Goal: Task Accomplishment & Management: Complete application form

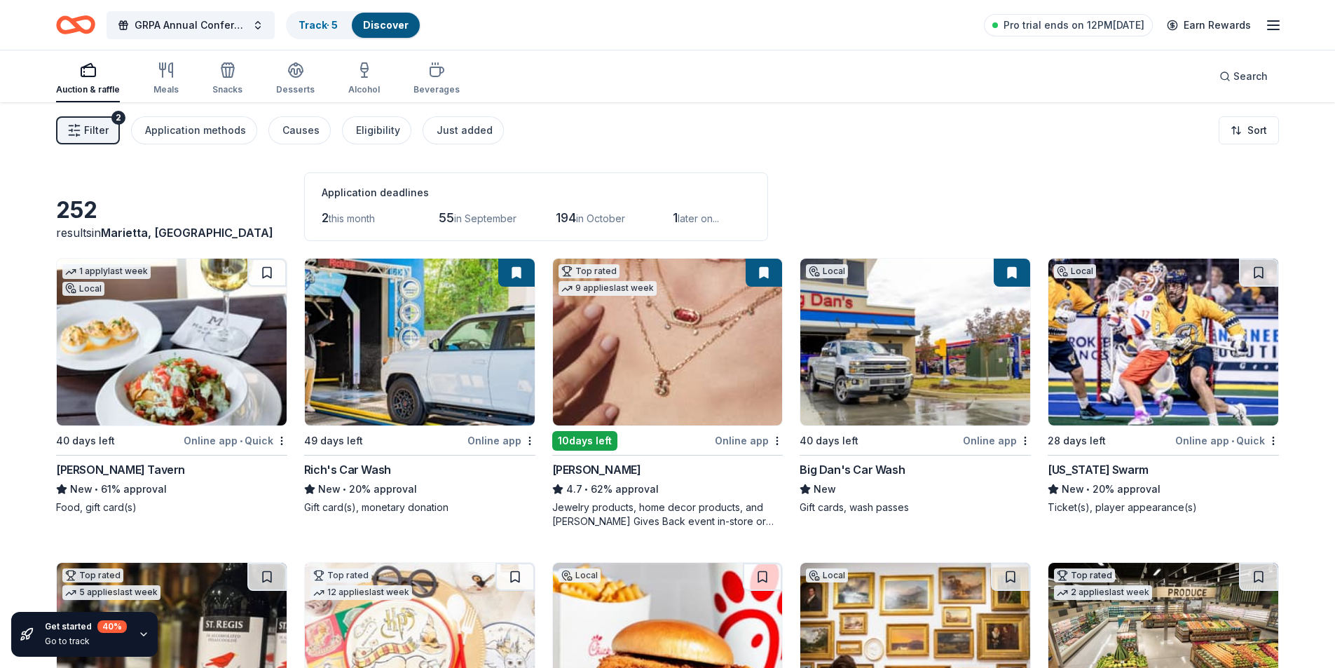
scroll to position [3288, 0]
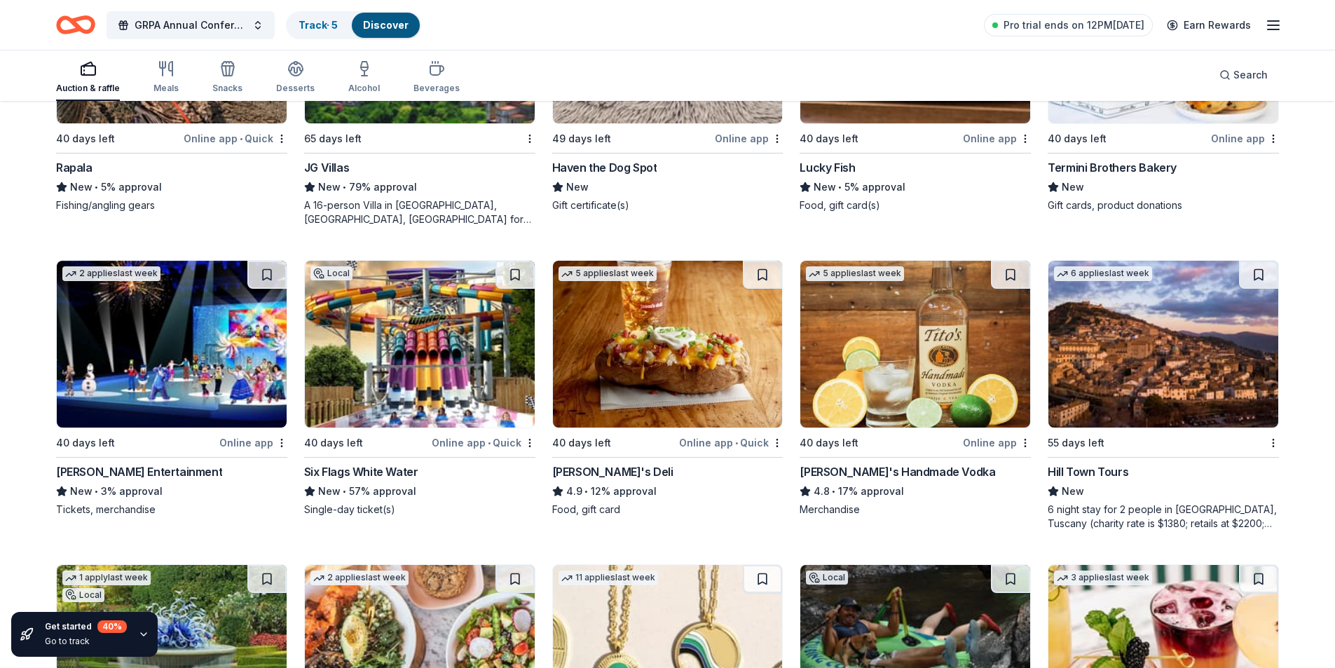
click at [939, 357] on img at bounding box center [916, 344] width 230 height 167
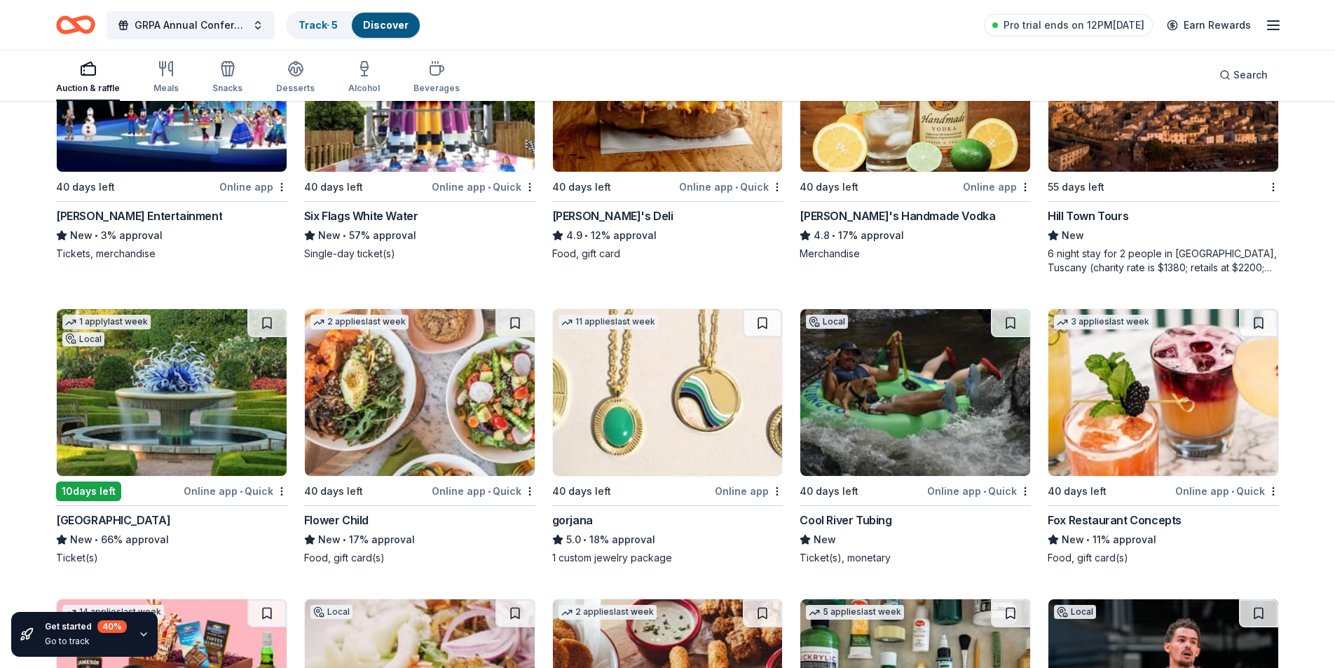
scroll to position [3569, 0]
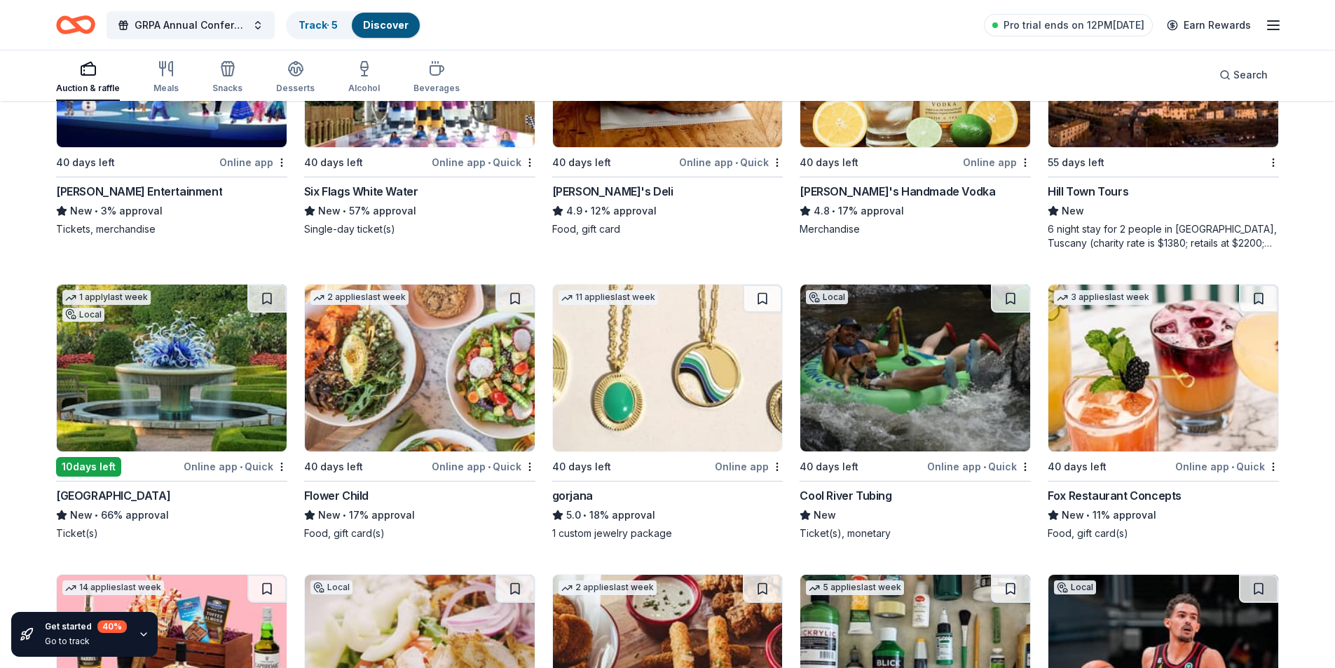
click at [135, 412] on img at bounding box center [172, 368] width 230 height 167
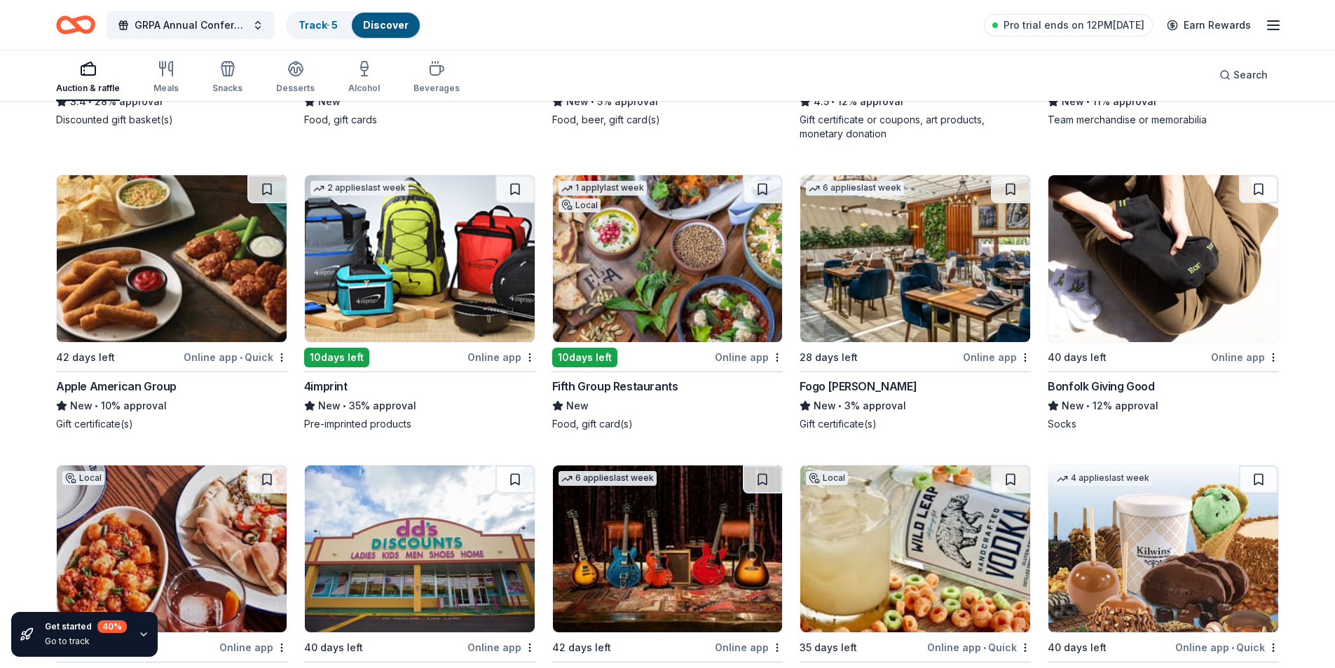
scroll to position [4340, 0]
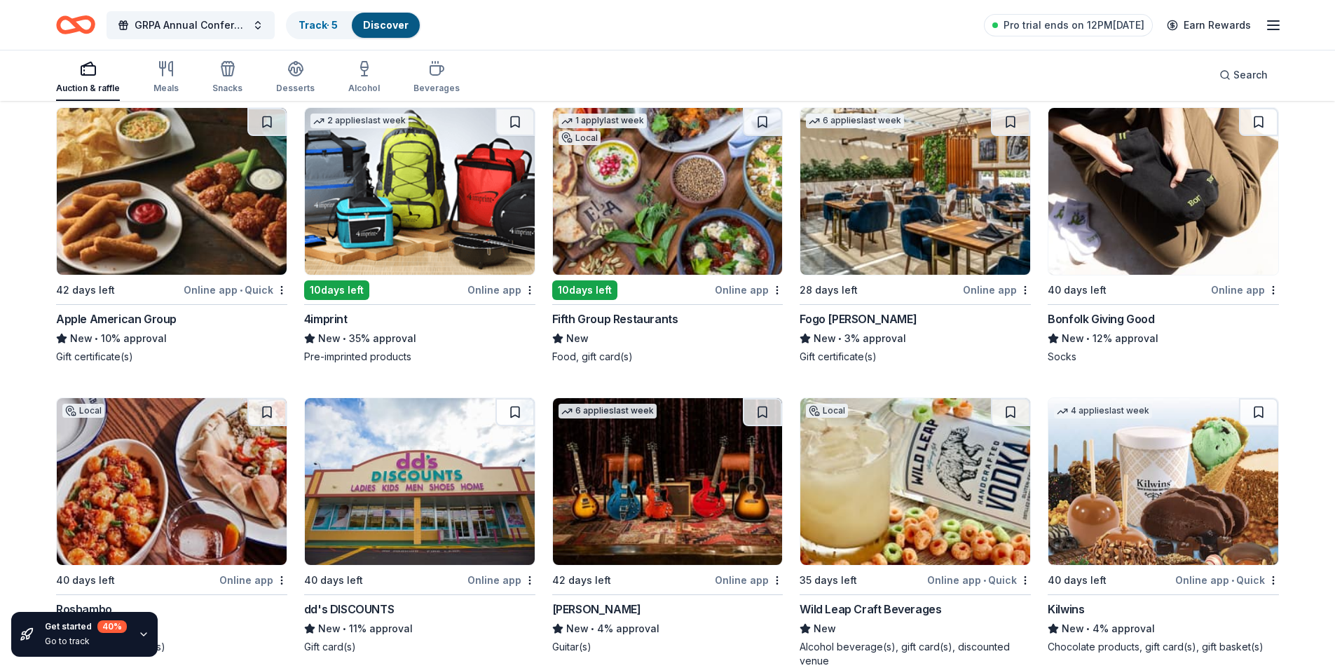
click at [854, 207] on img at bounding box center [916, 191] width 230 height 167
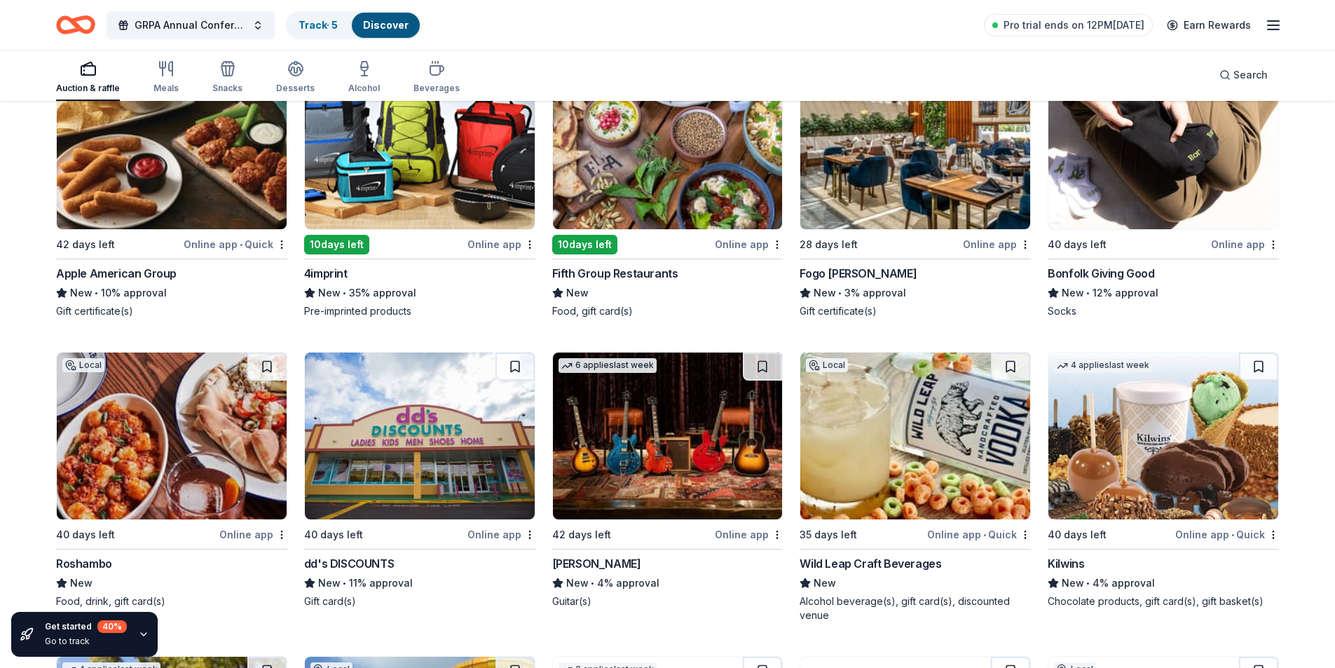
scroll to position [4410, 0]
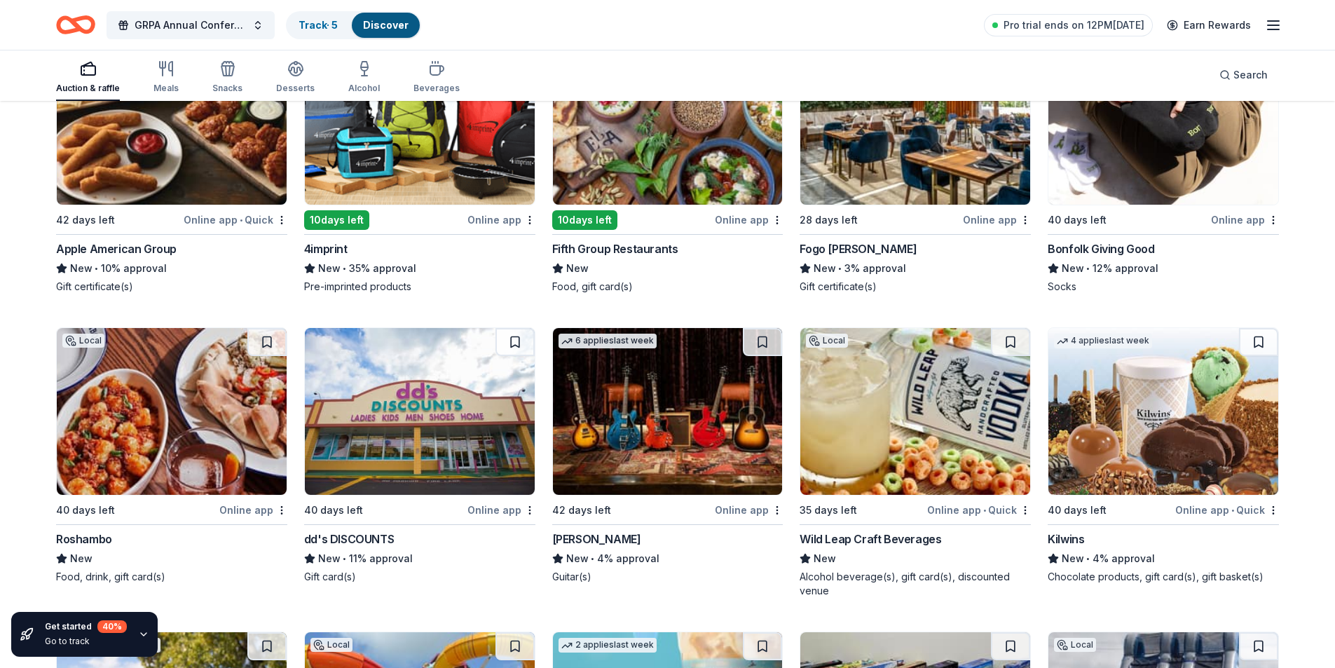
click at [854, 406] on img at bounding box center [916, 411] width 230 height 167
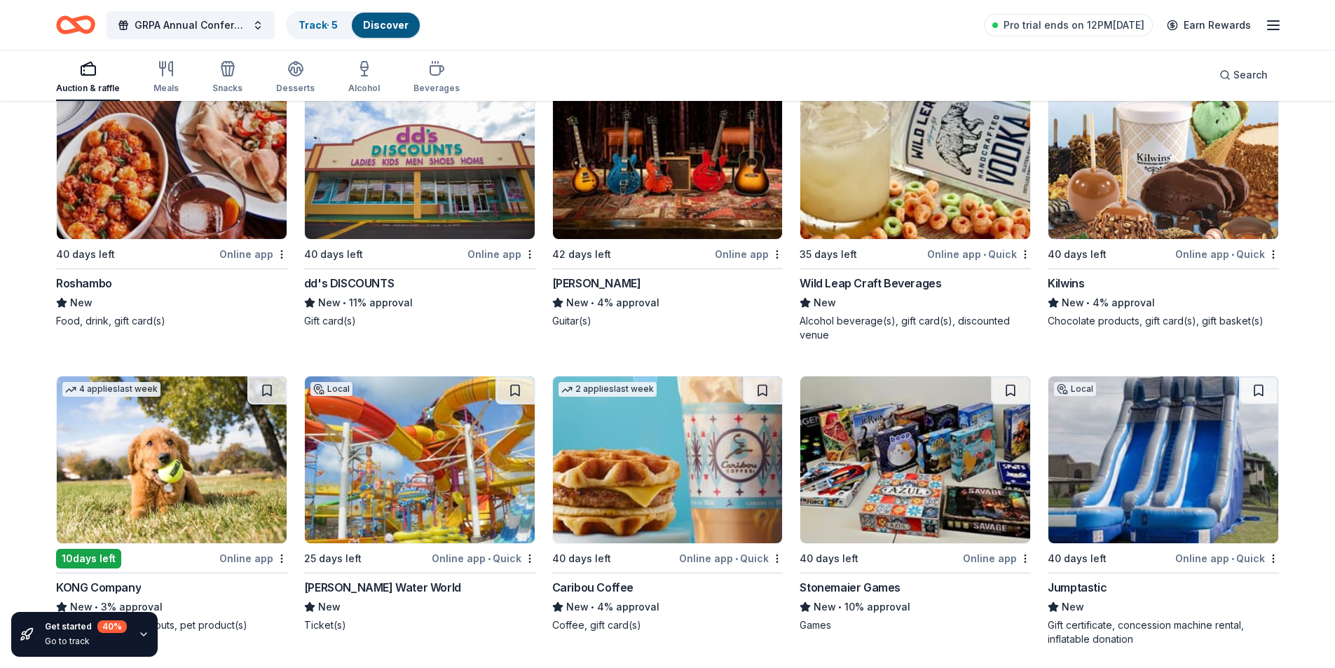
scroll to position [4690, 0]
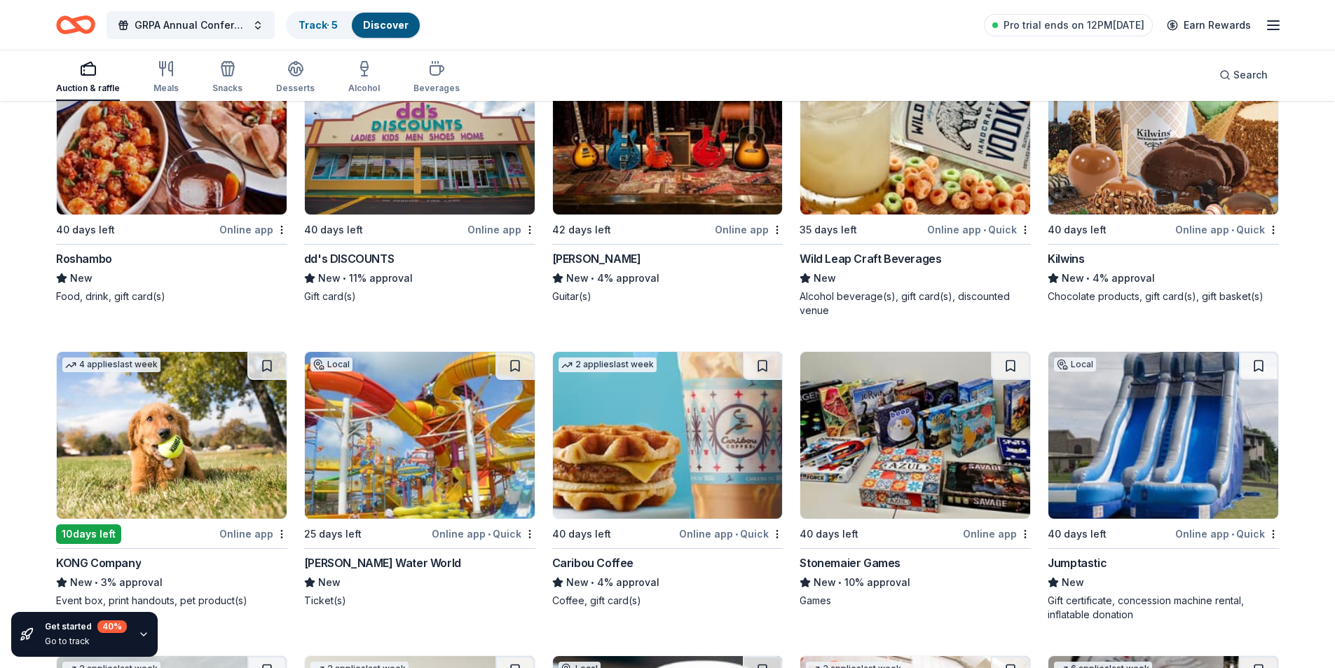
click at [1110, 179] on img at bounding box center [1164, 131] width 230 height 167
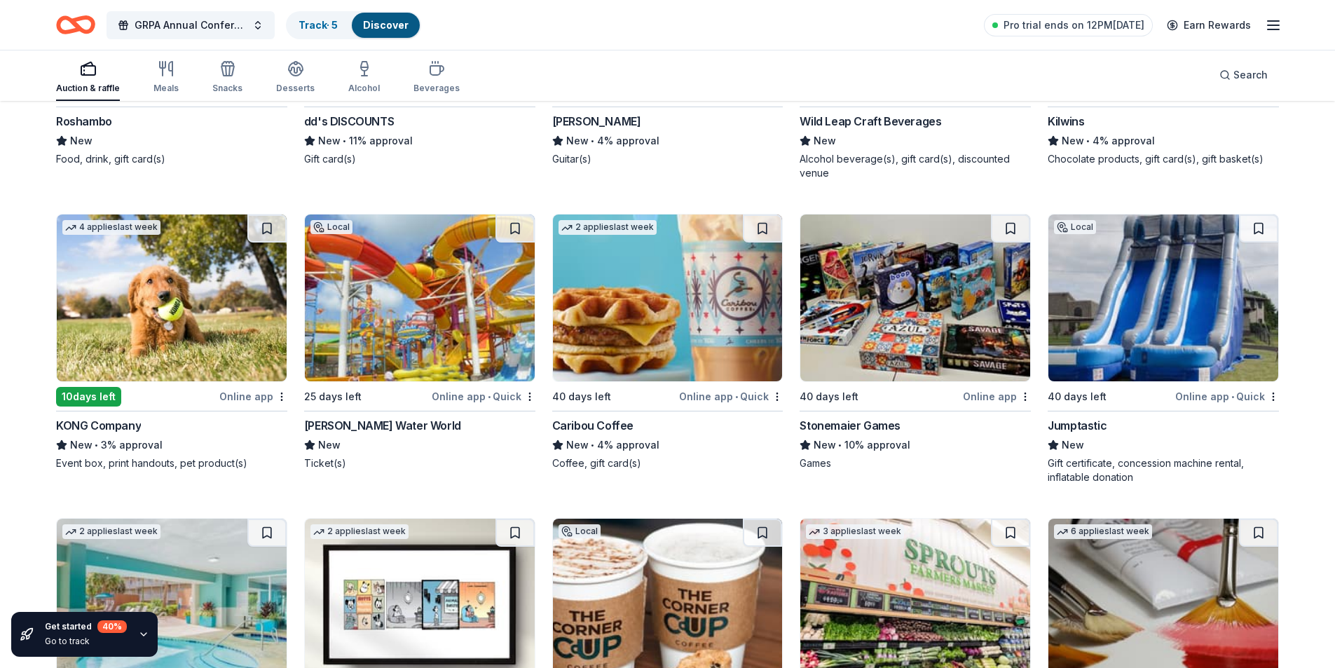
scroll to position [4831, 0]
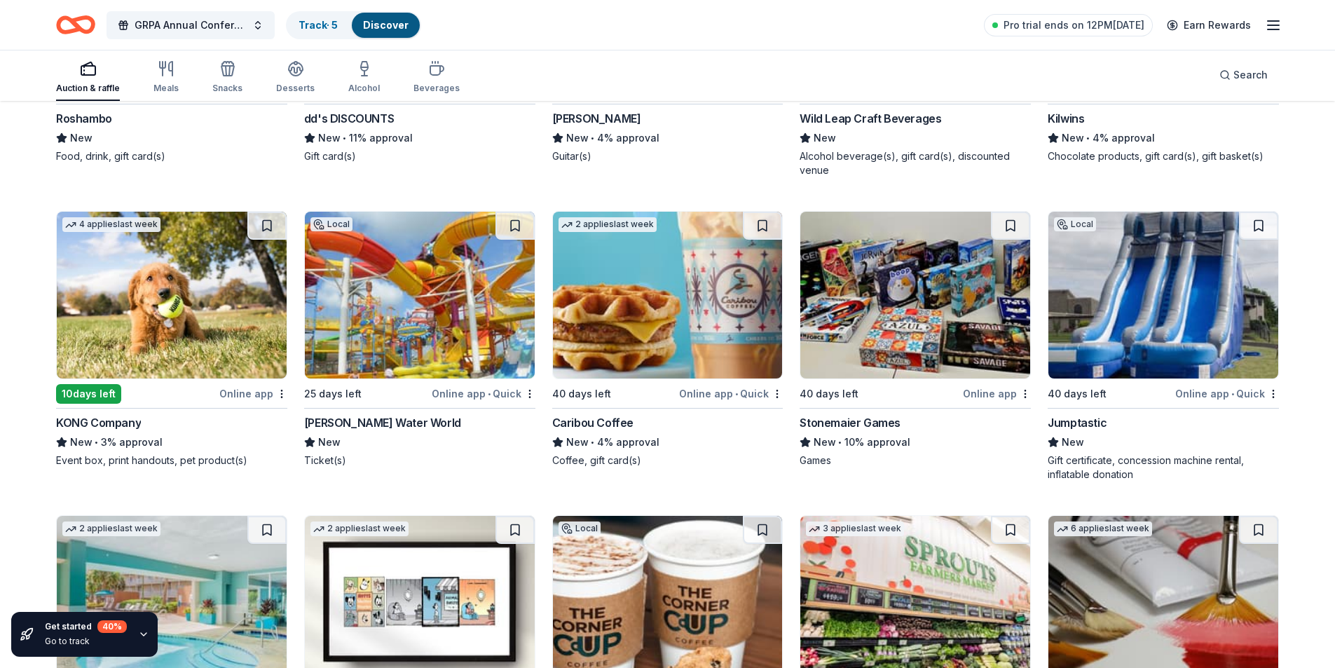
click at [471, 306] on img at bounding box center [420, 295] width 230 height 167
click at [652, 336] on img at bounding box center [668, 295] width 230 height 167
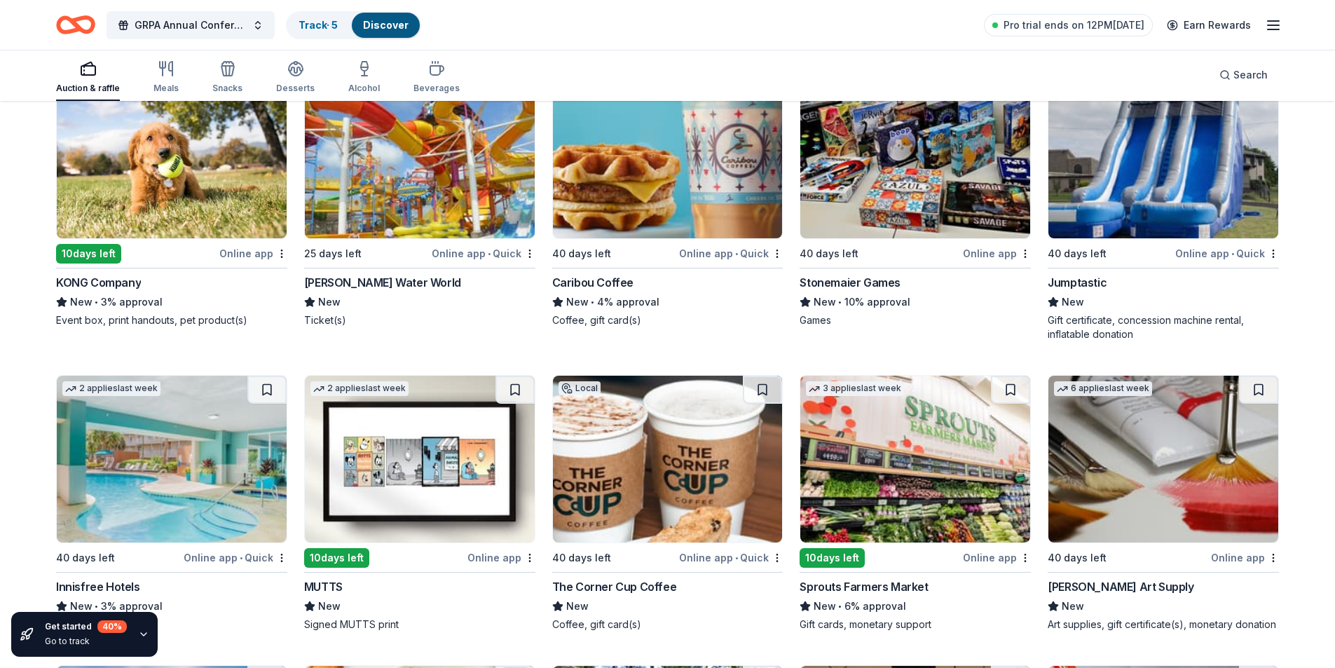
scroll to position [4901, 0]
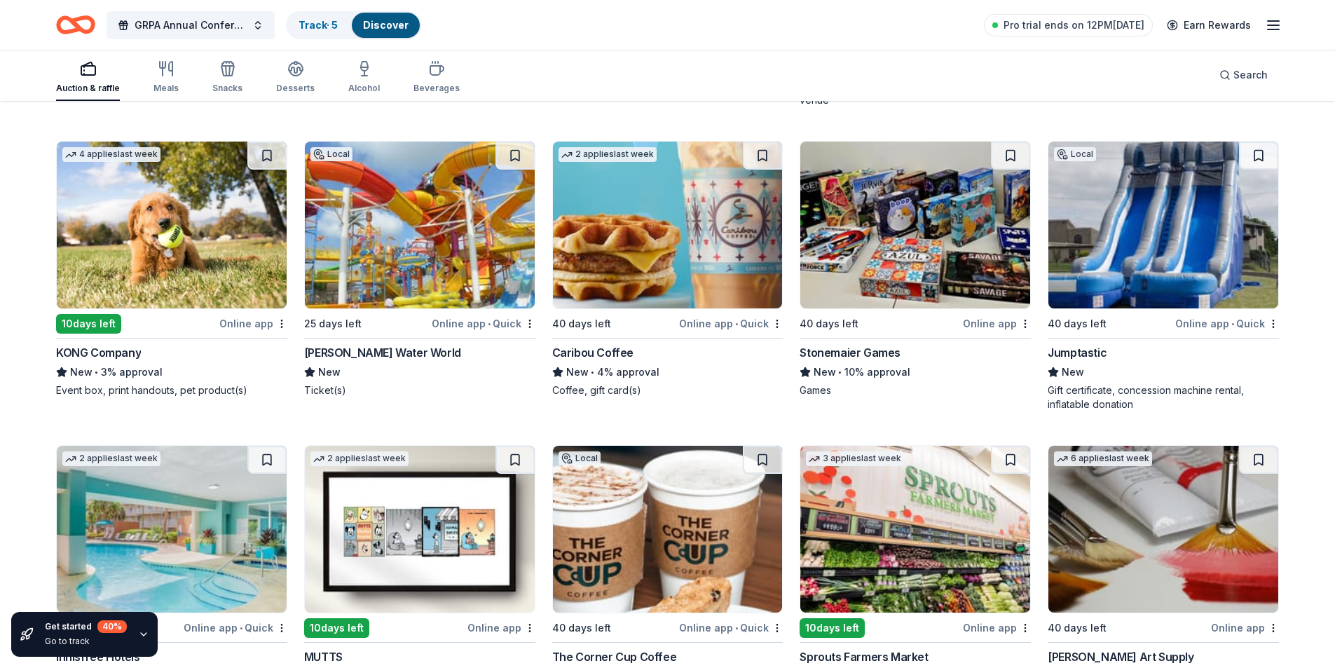
click at [950, 276] on img at bounding box center [916, 225] width 230 height 167
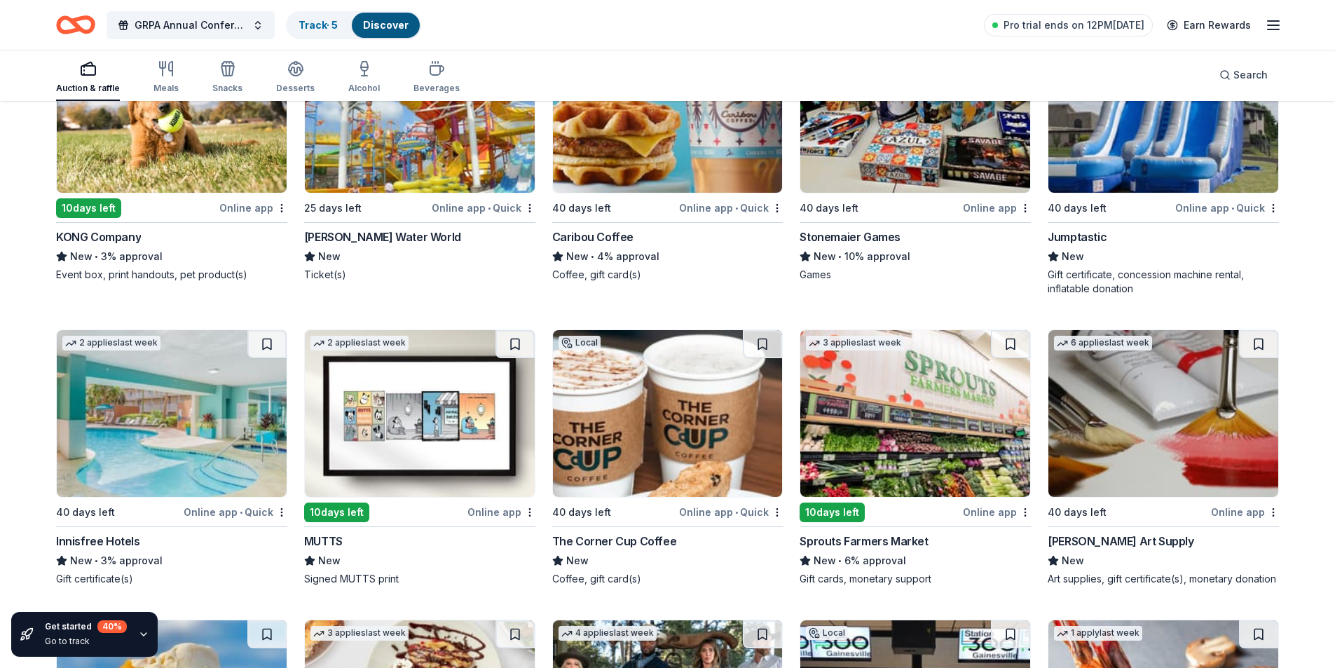
scroll to position [5041, 0]
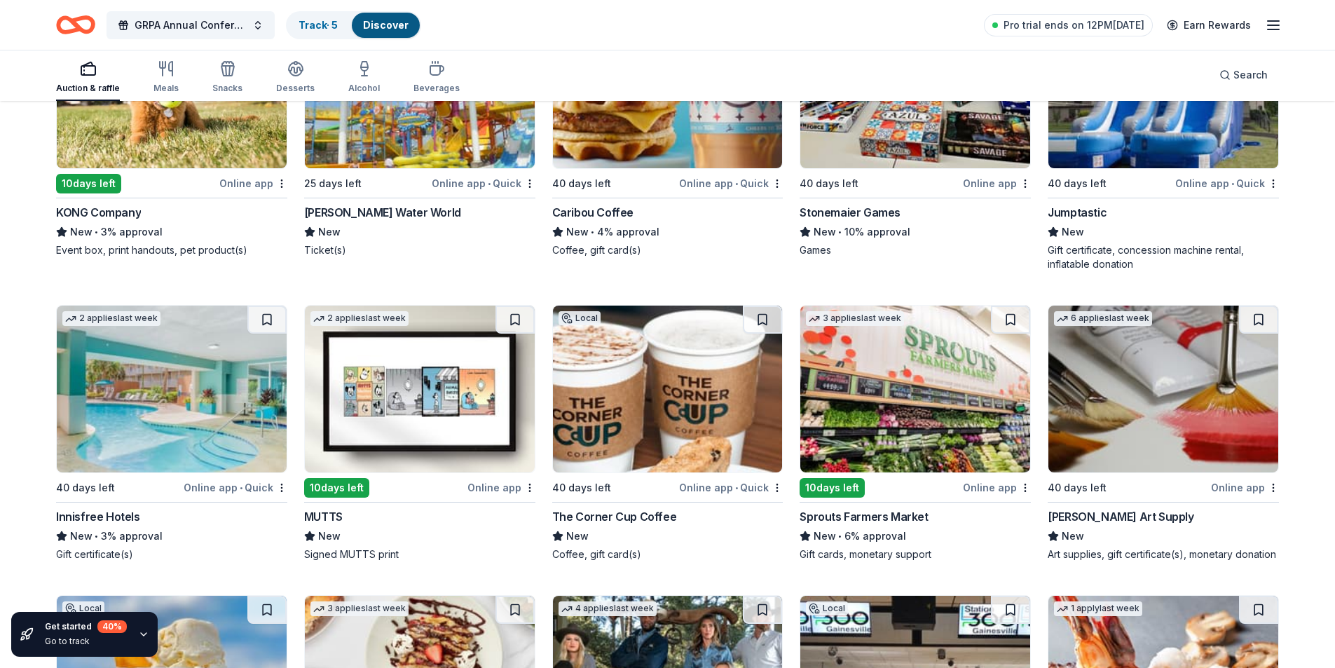
click at [113, 423] on img at bounding box center [172, 389] width 230 height 167
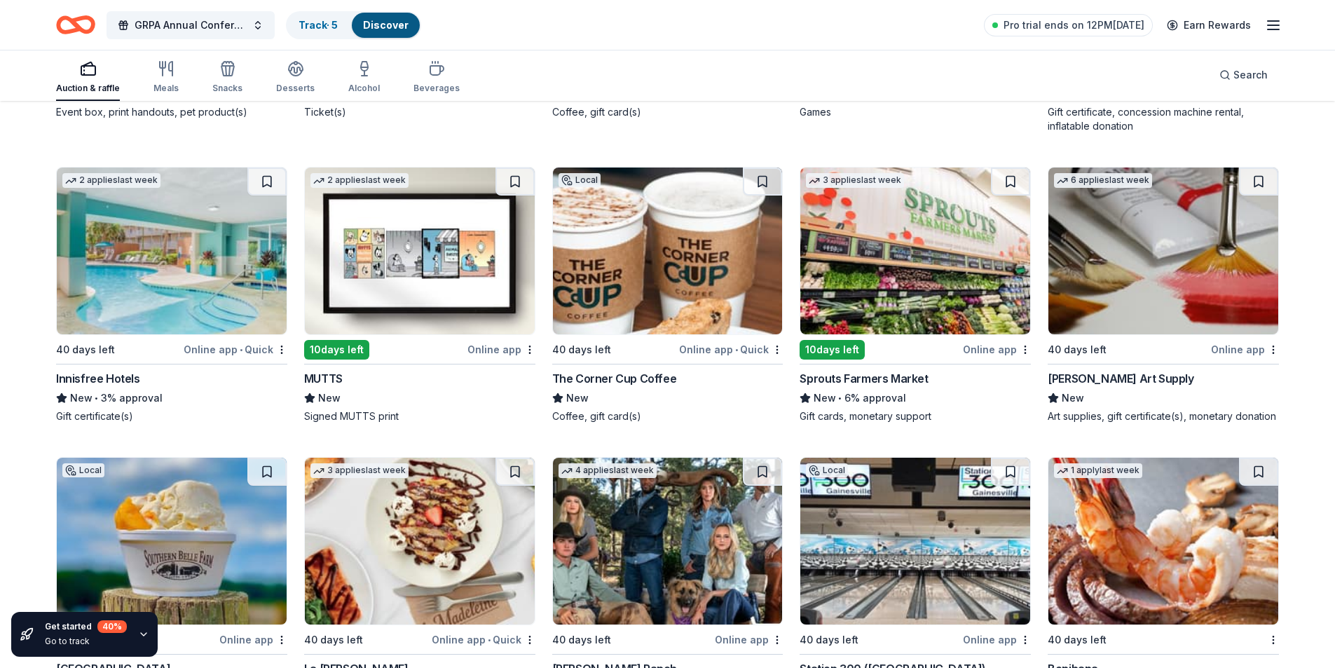
scroll to position [5181, 0]
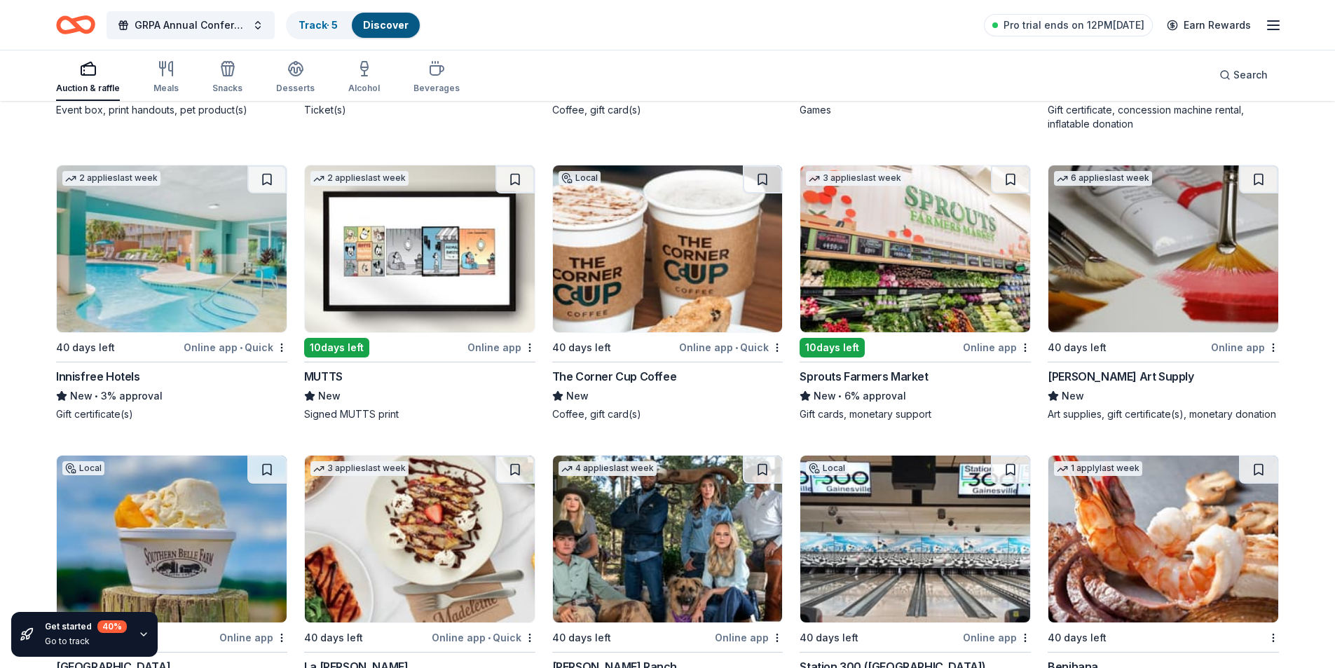
click at [620, 250] on img at bounding box center [668, 248] width 230 height 167
click at [1182, 287] on img at bounding box center [1164, 248] width 230 height 167
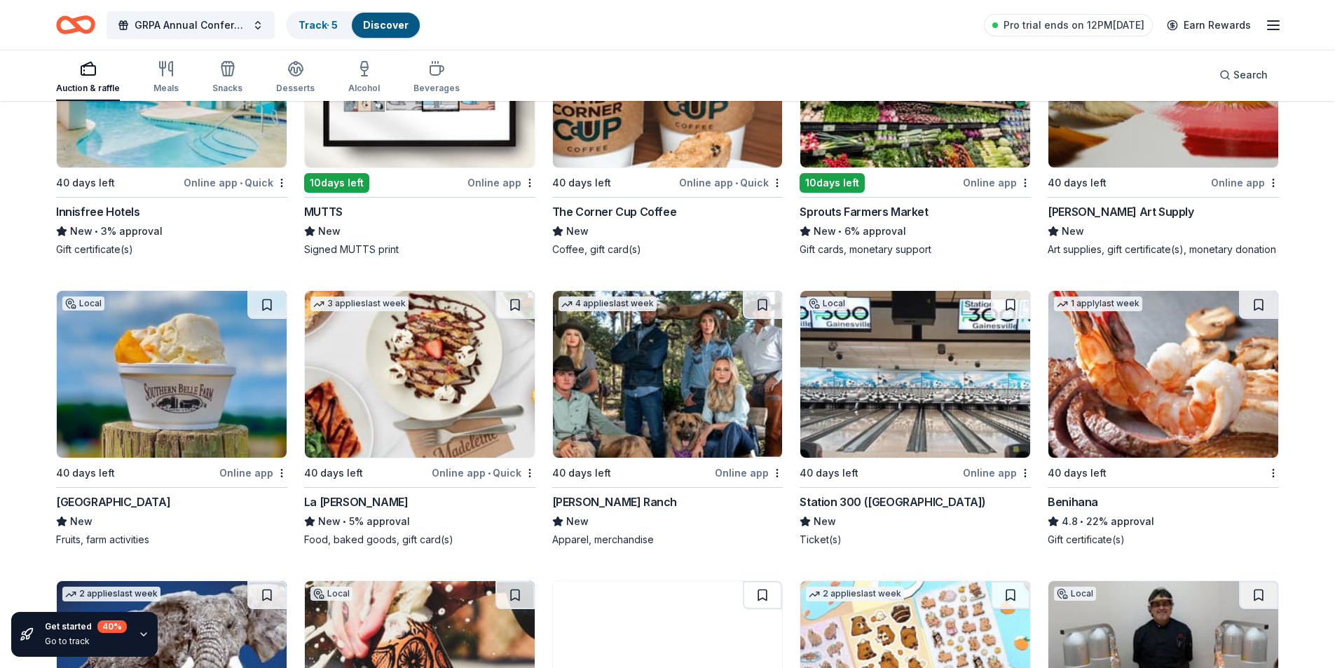
scroll to position [5321, 0]
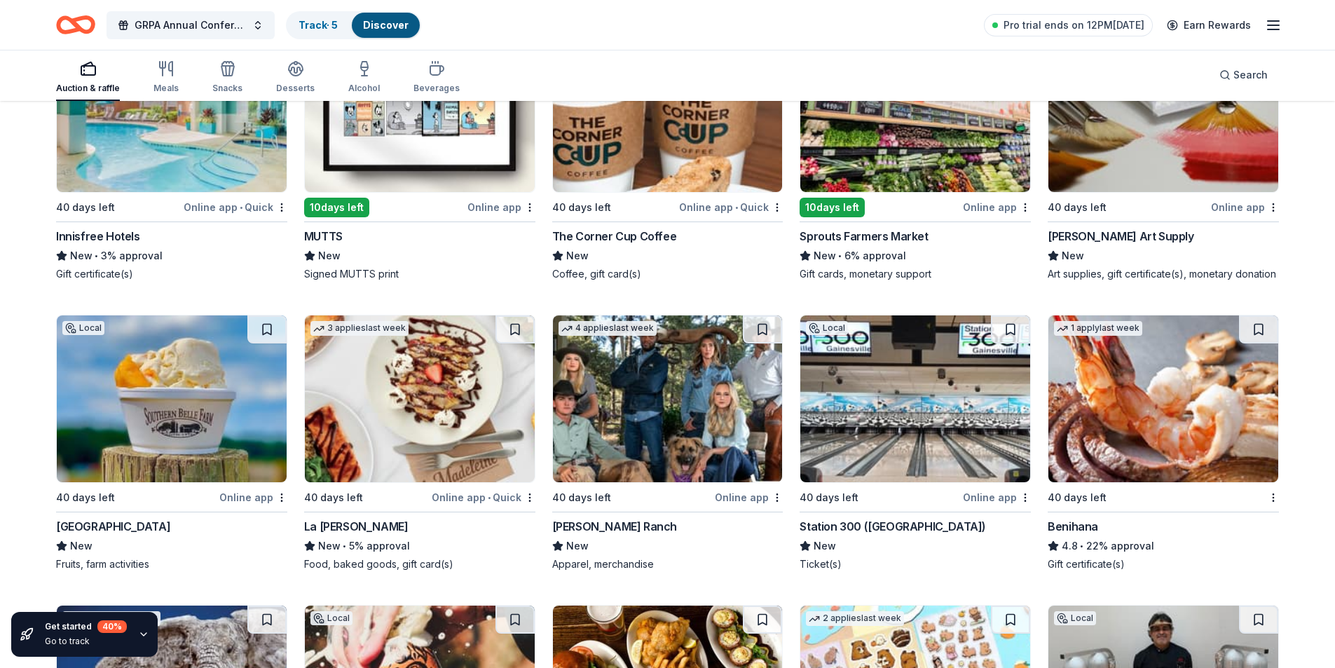
click at [932, 148] on img at bounding box center [916, 108] width 230 height 167
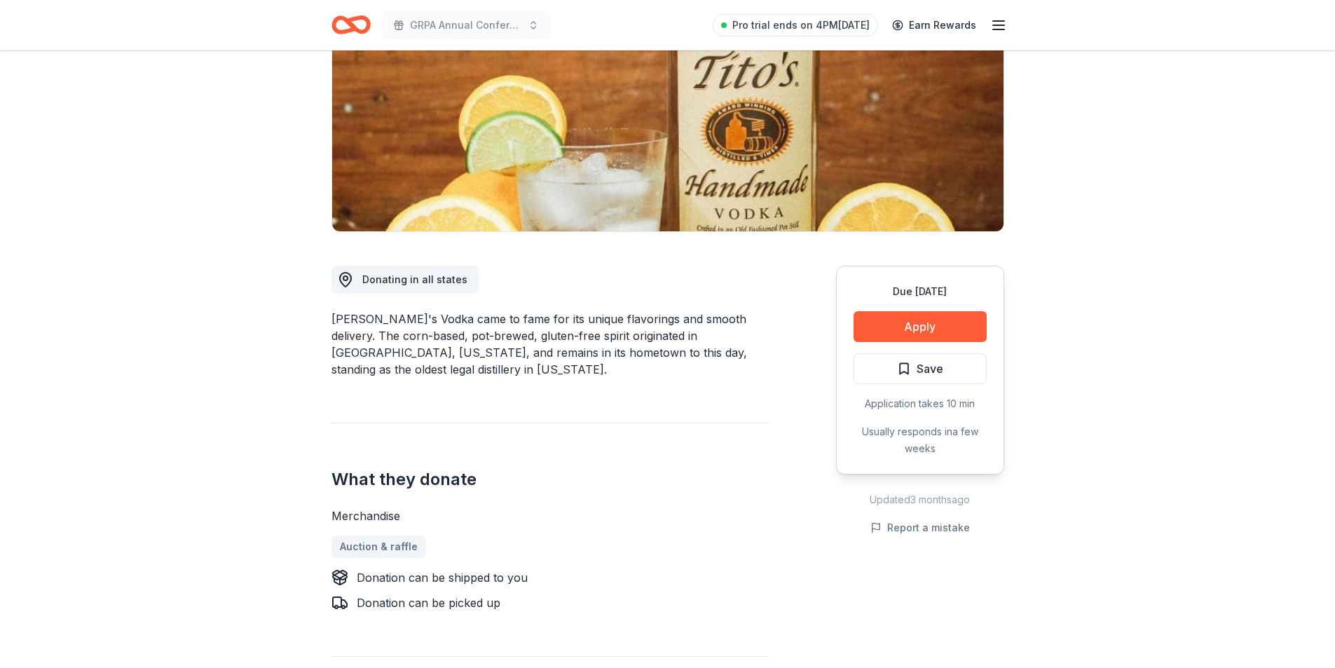
scroll to position [210, 0]
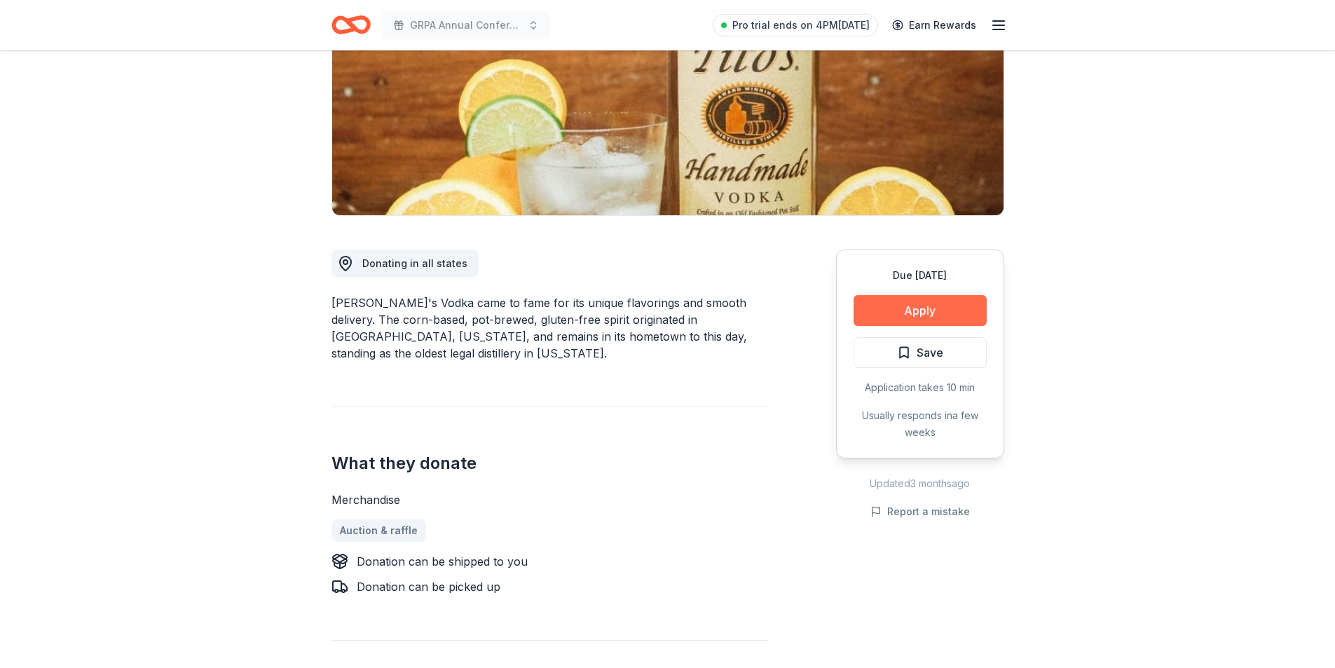
click at [957, 315] on button "Apply" at bounding box center [920, 310] width 133 height 31
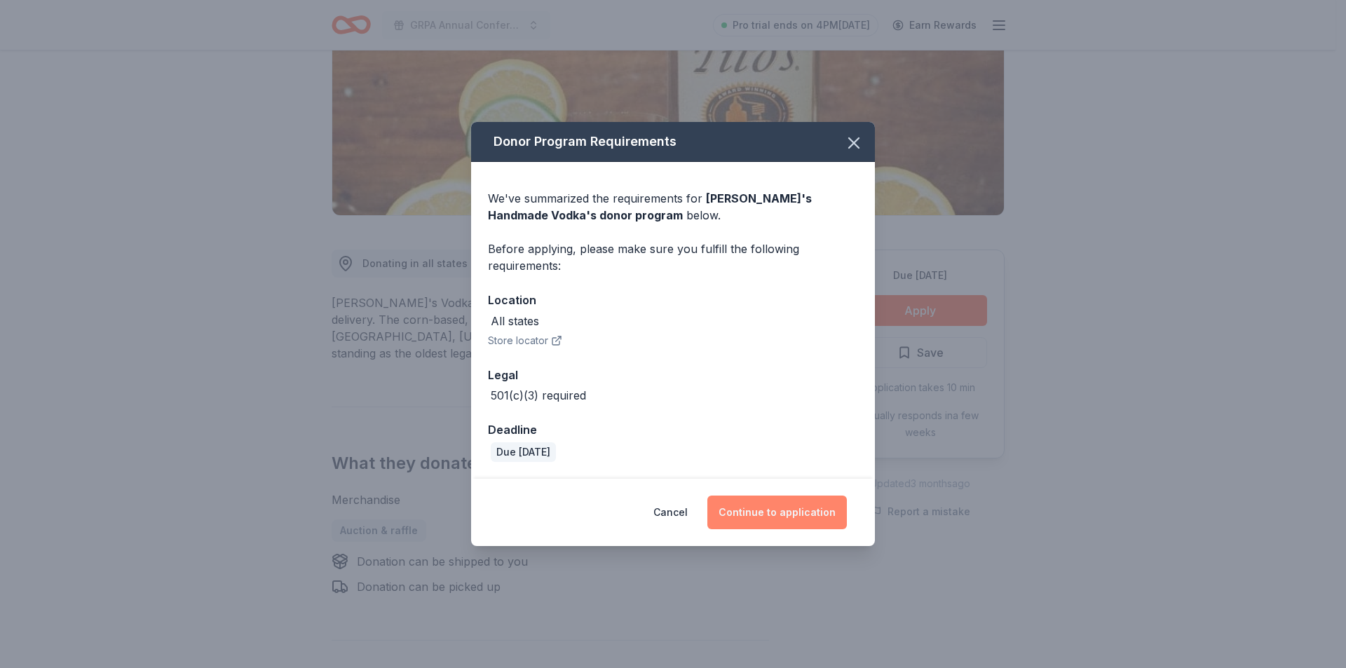
click at [798, 508] on button "Continue to application" at bounding box center [776, 513] width 139 height 34
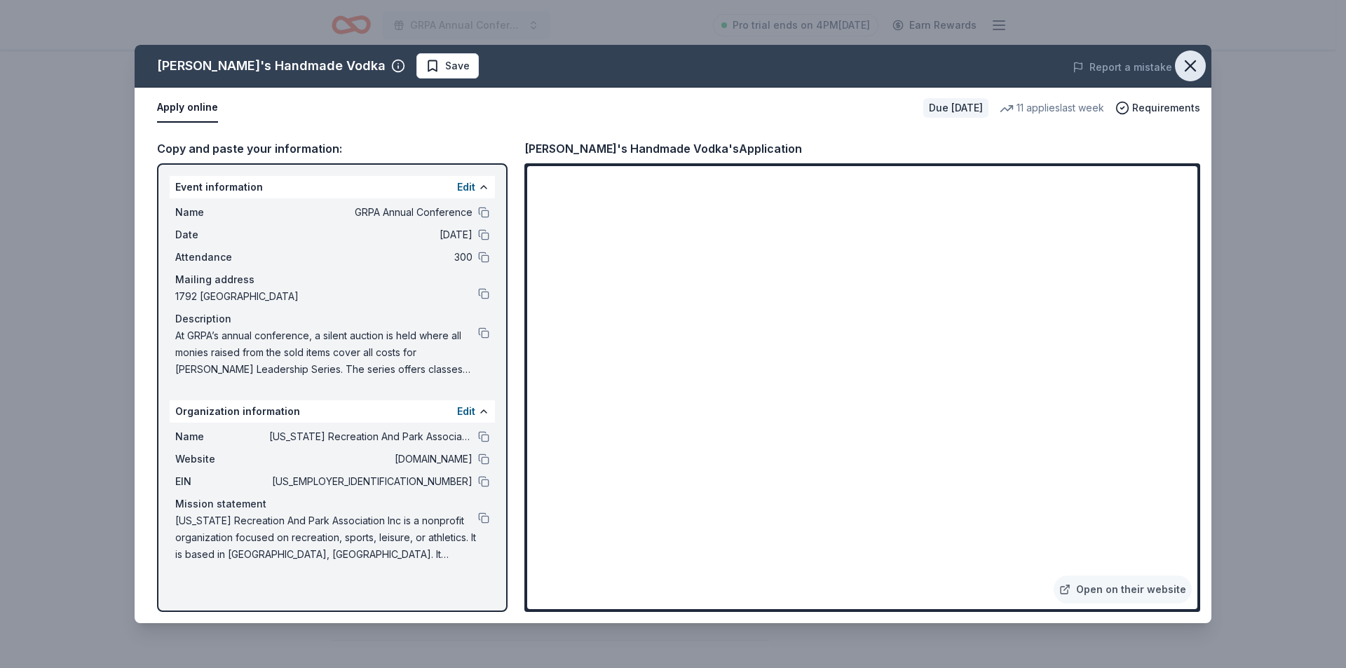
click at [1184, 66] on icon "button" at bounding box center [1190, 66] width 20 height 20
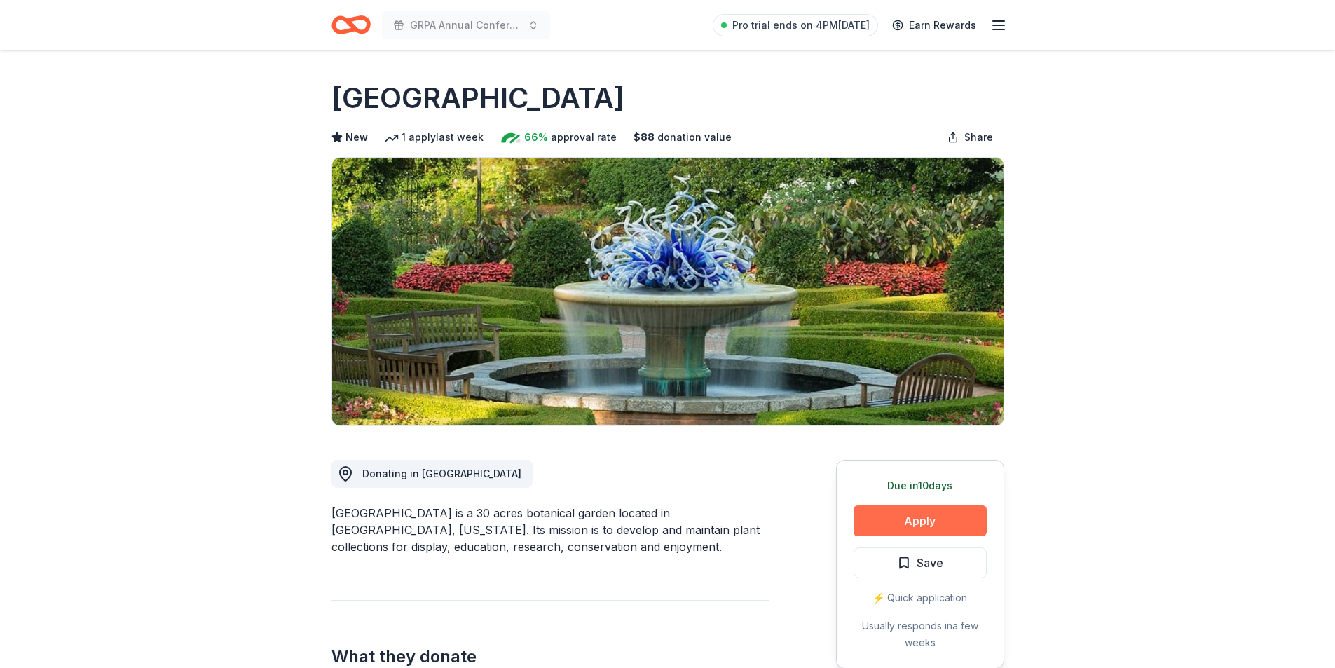
click at [981, 526] on button "Apply" at bounding box center [920, 520] width 133 height 31
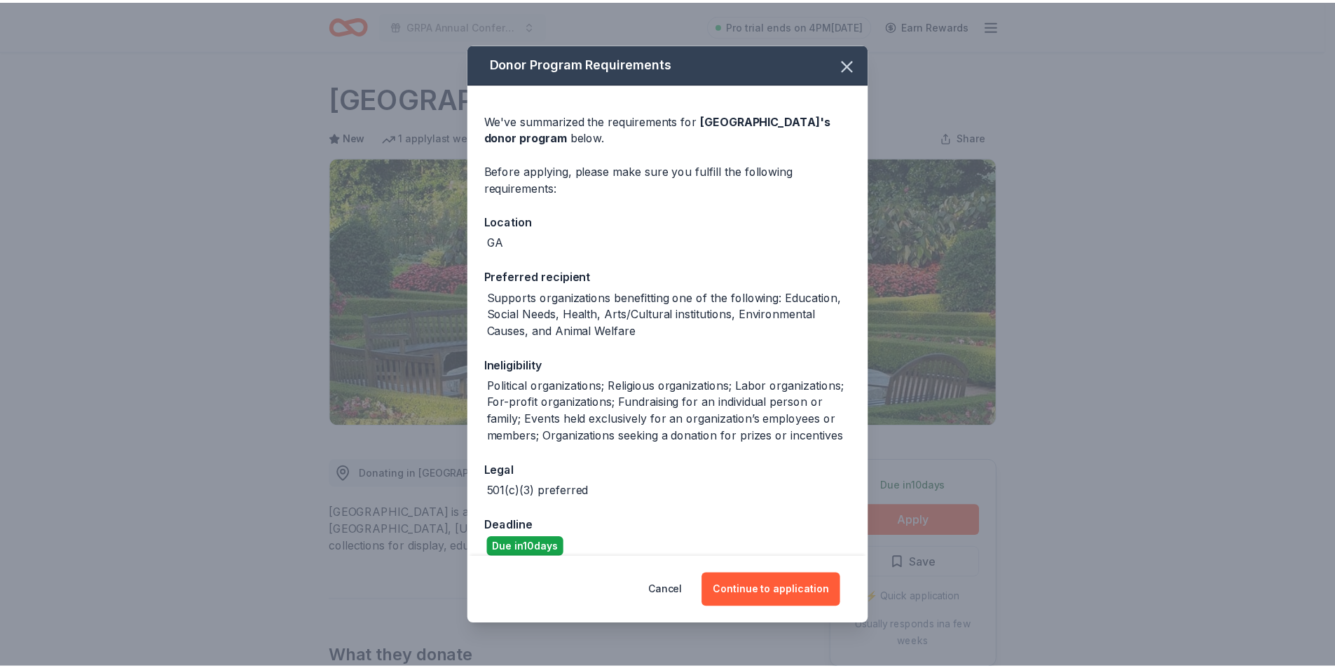
scroll to position [88, 0]
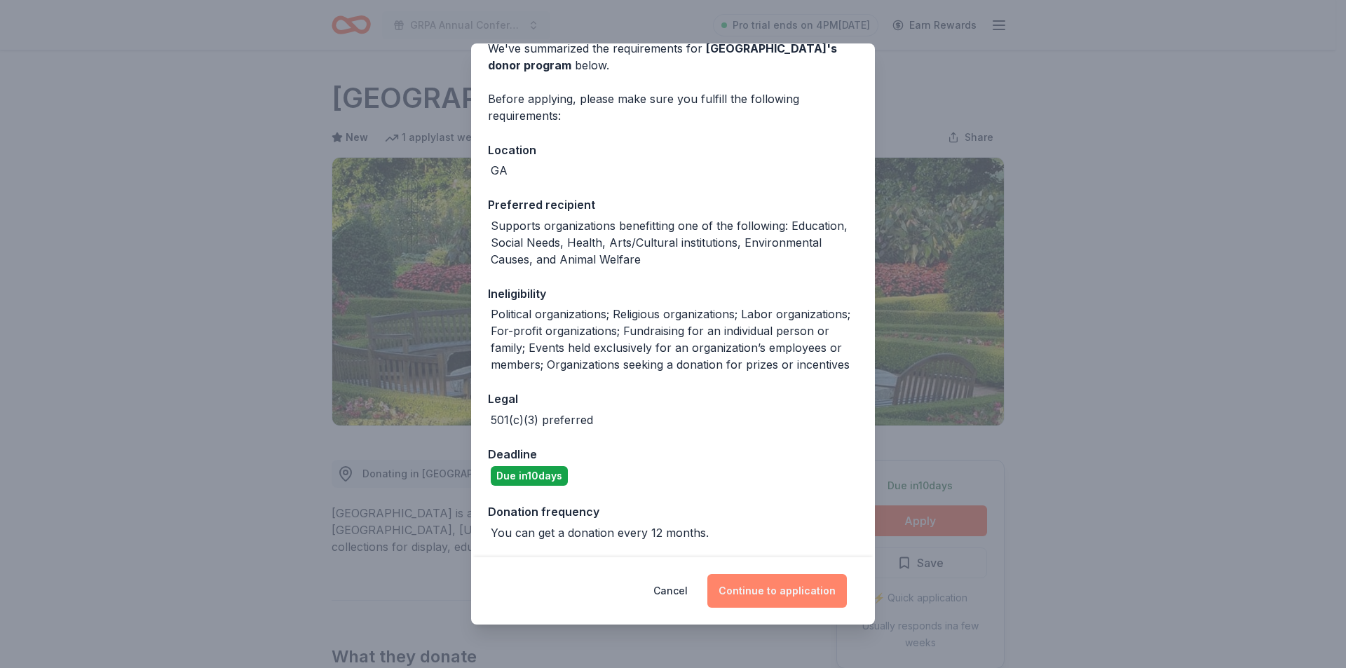
click at [786, 583] on button "Continue to application" at bounding box center [776, 591] width 139 height 34
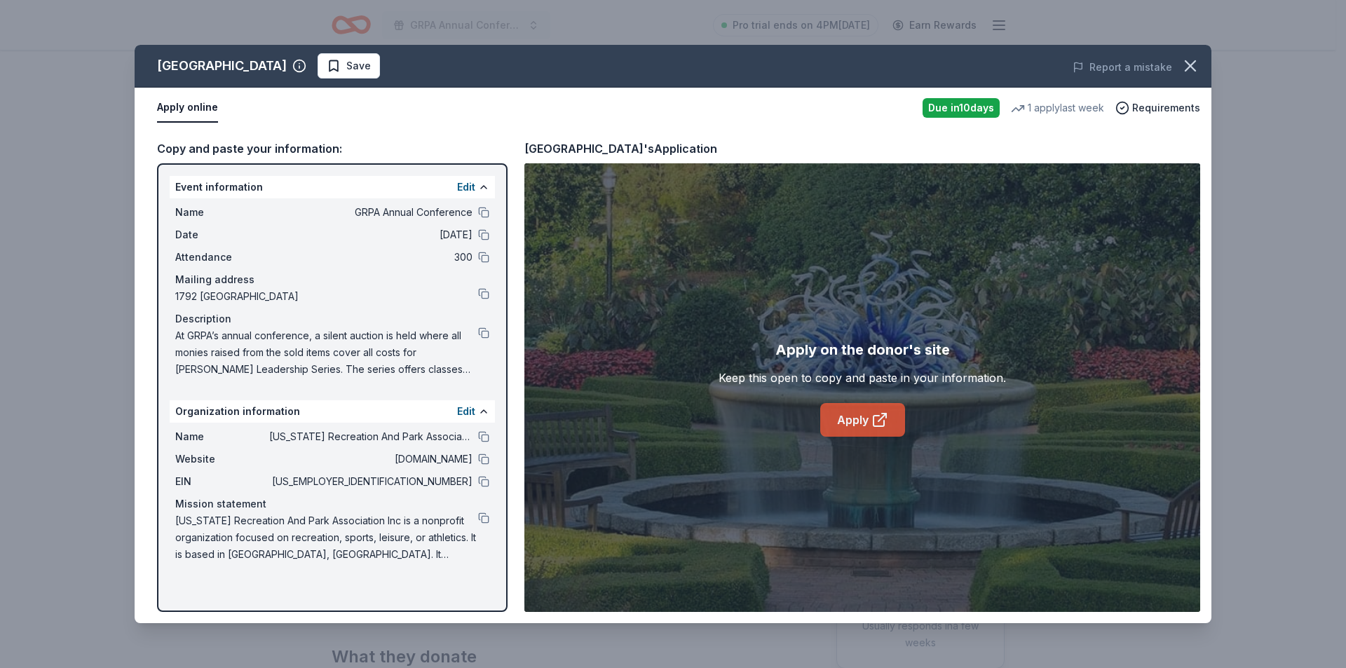
click at [863, 425] on link "Apply" at bounding box center [862, 420] width 85 height 34
click at [1190, 70] on icon "button" at bounding box center [1190, 66] width 20 height 20
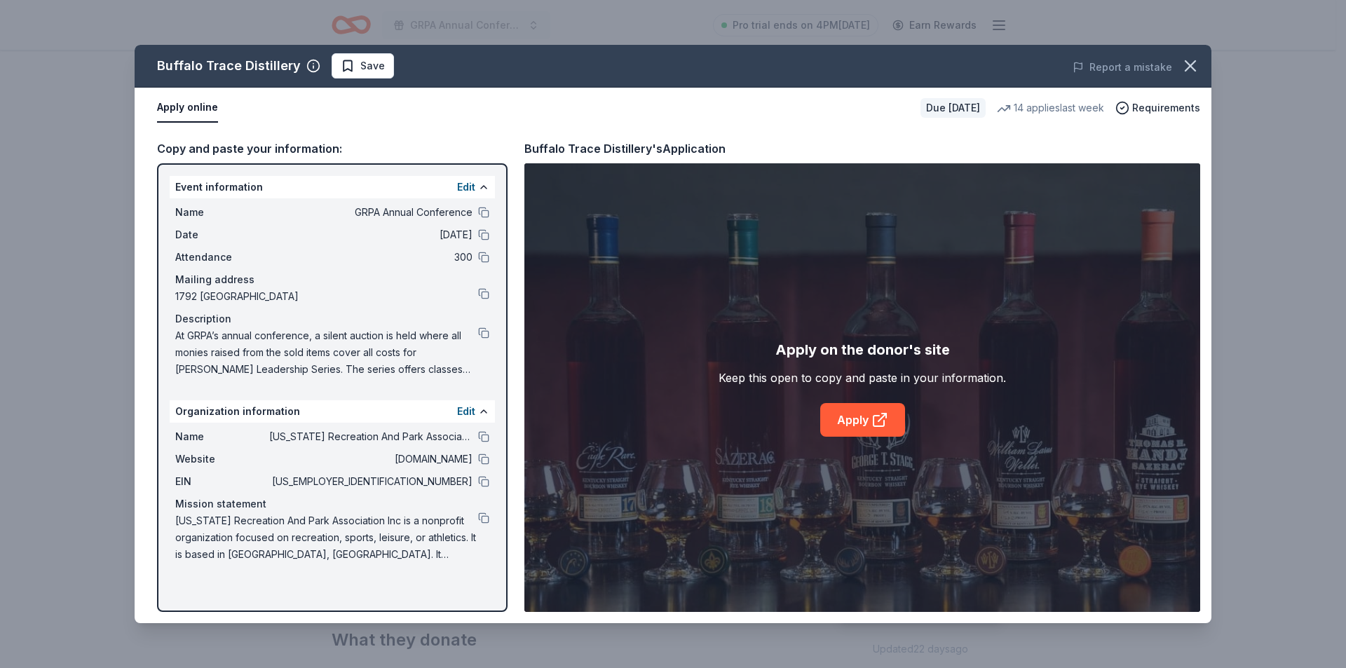
scroll to position [70, 0]
click at [1241, 121] on div "Buffalo Trace Distillery Save Report a mistake Apply online Due in 40 days 14 a…" at bounding box center [673, 334] width 1346 height 668
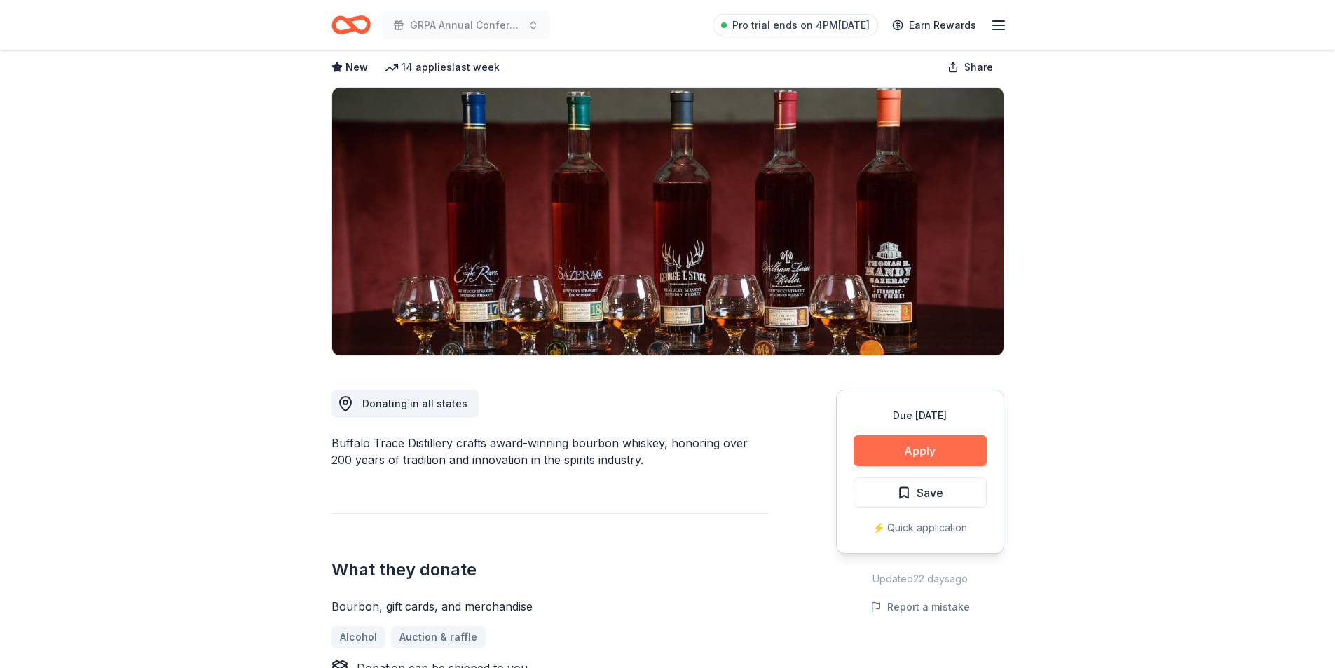
click at [874, 450] on button "Apply" at bounding box center [920, 450] width 133 height 31
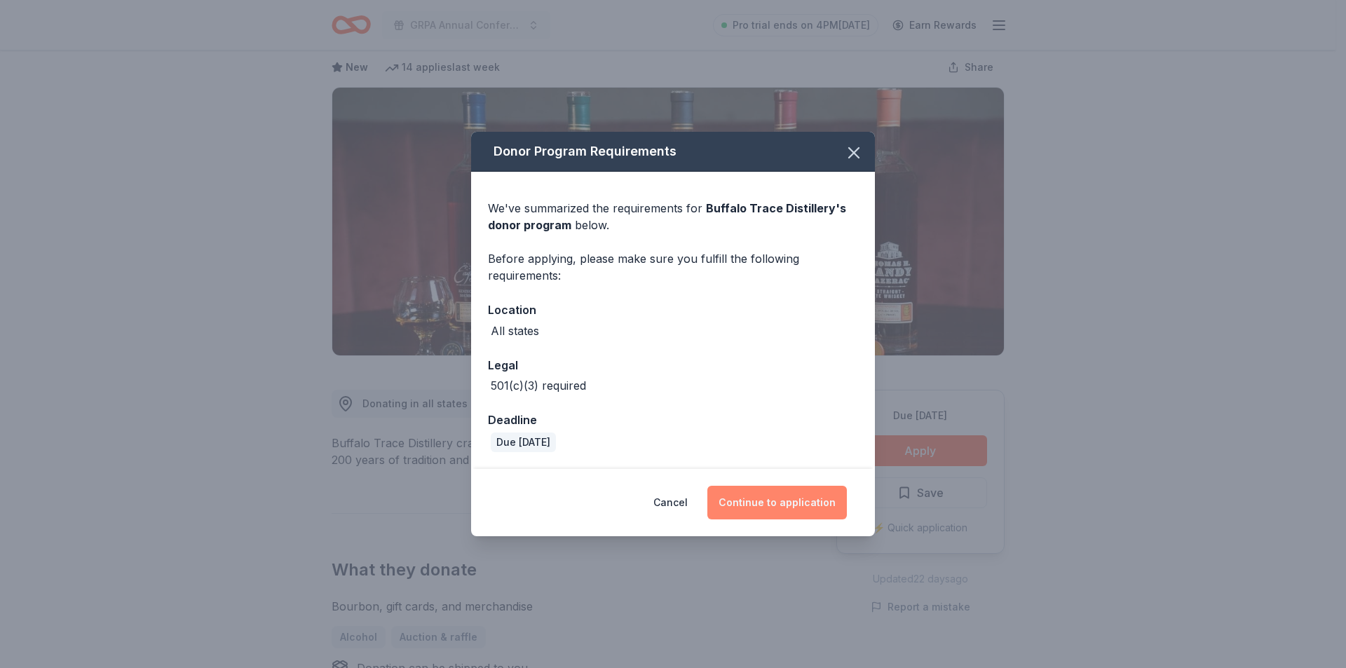
click at [792, 505] on button "Continue to application" at bounding box center [776, 503] width 139 height 34
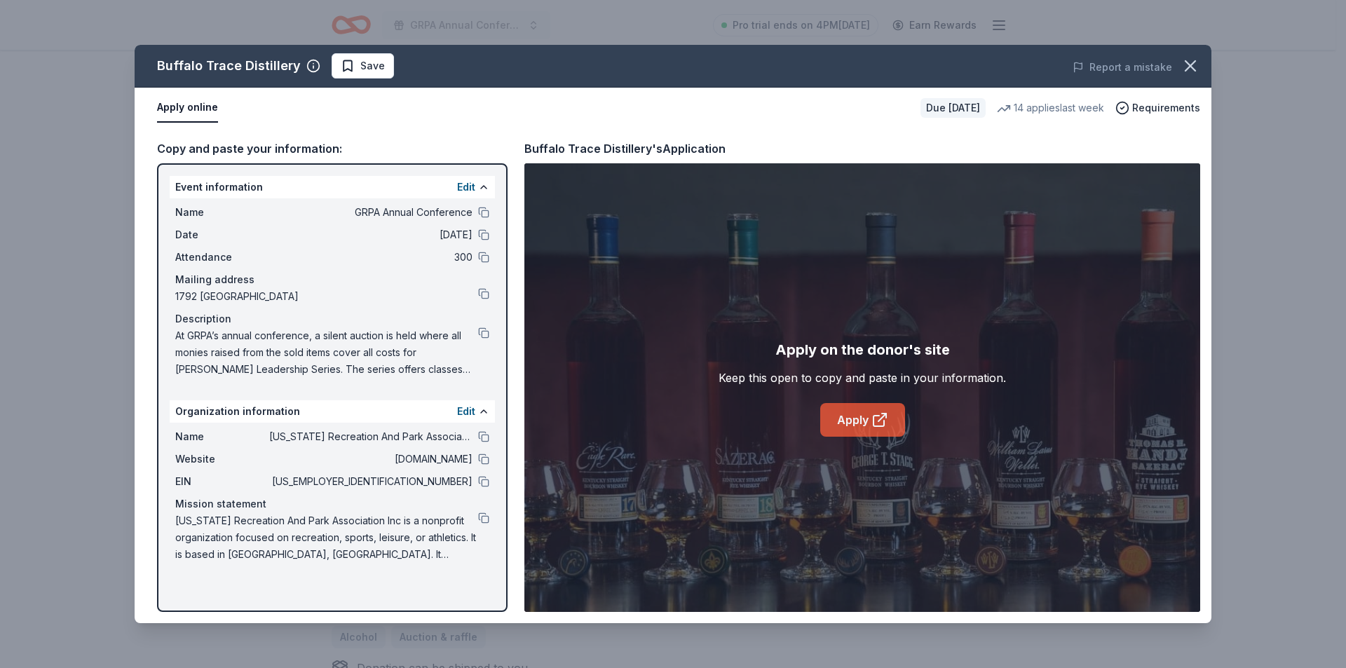
click at [879, 418] on icon at bounding box center [879, 419] width 17 height 17
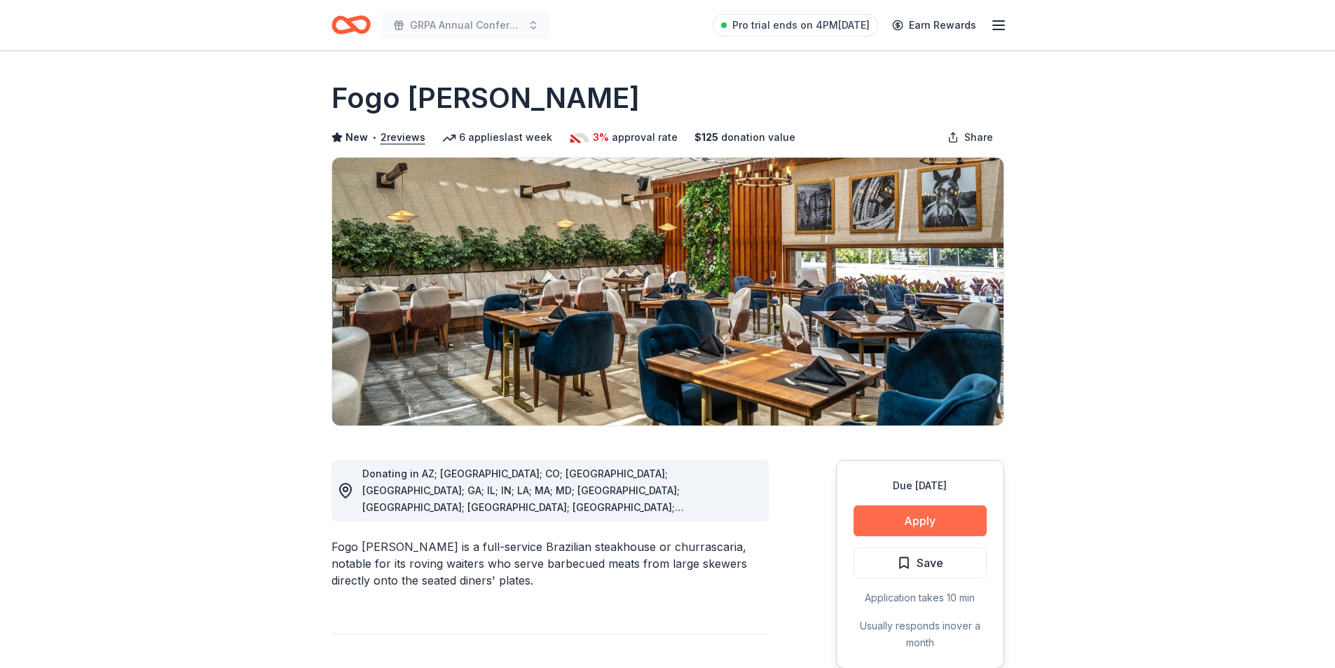
click at [932, 517] on button "Apply" at bounding box center [920, 520] width 133 height 31
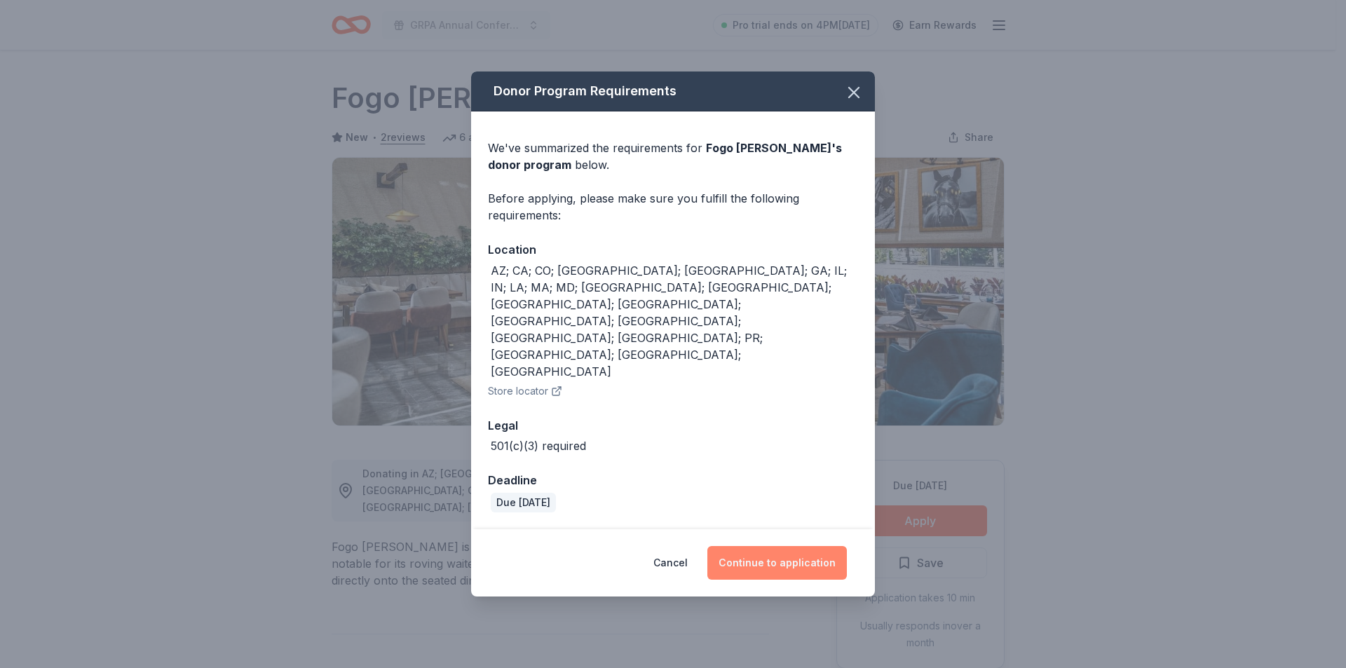
click at [829, 546] on button "Continue to application" at bounding box center [776, 563] width 139 height 34
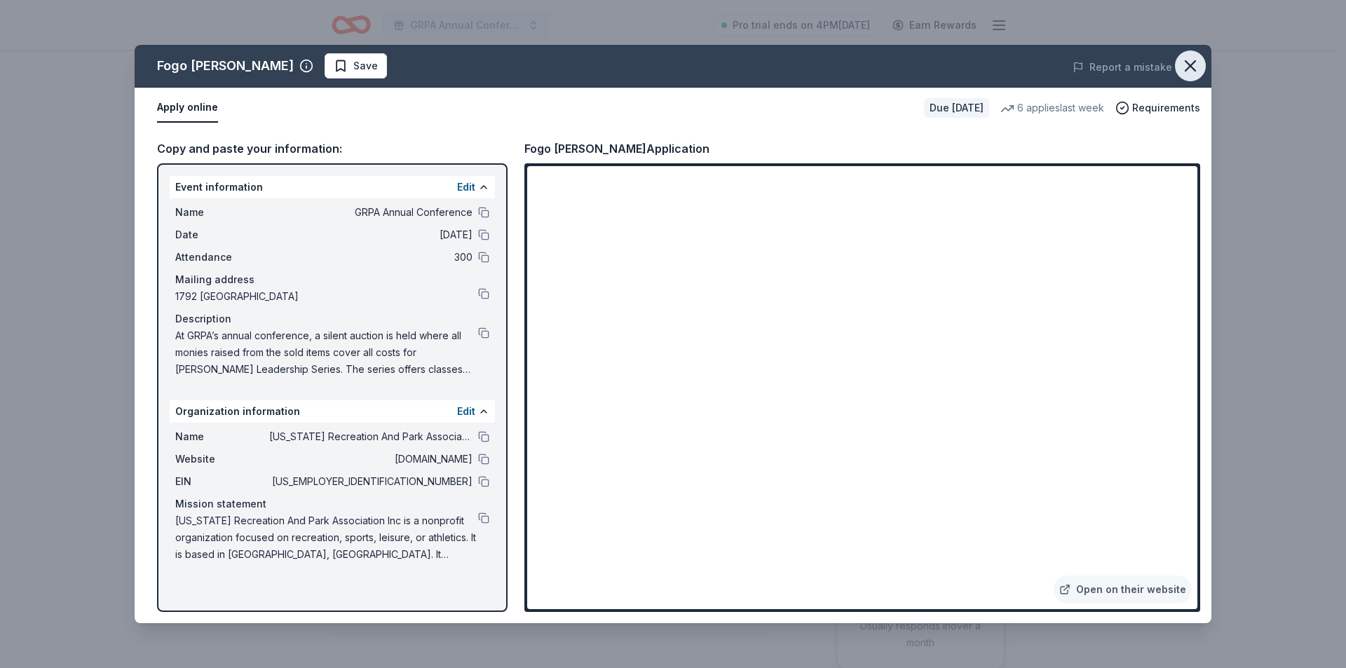
click at [1190, 69] on icon "button" at bounding box center [1190, 66] width 20 height 20
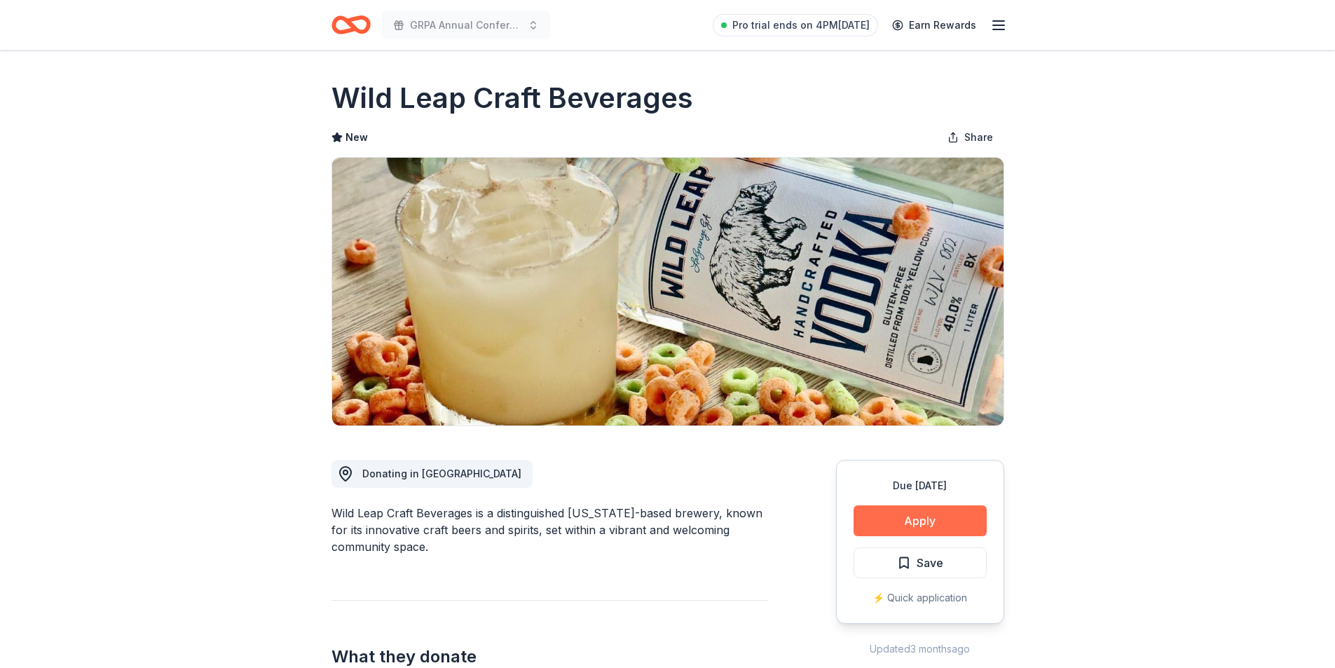
click at [883, 517] on button "Apply" at bounding box center [920, 520] width 133 height 31
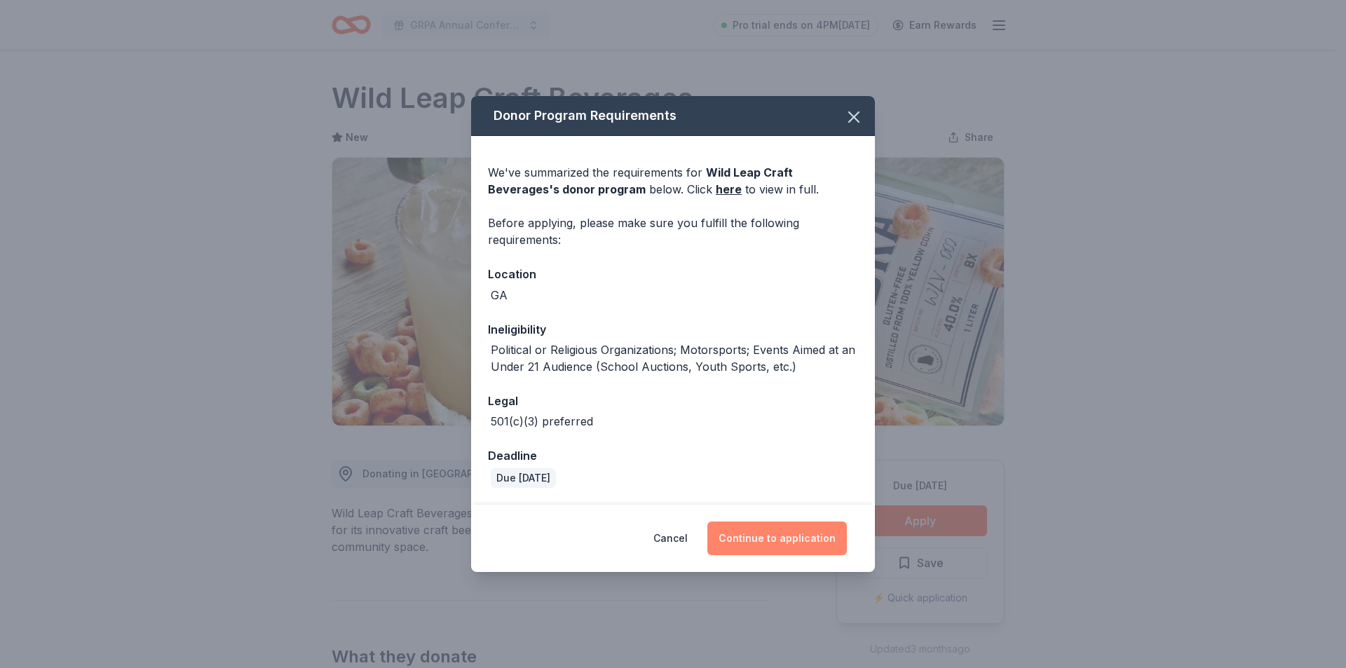
click at [752, 539] on button "Continue to application" at bounding box center [776, 539] width 139 height 34
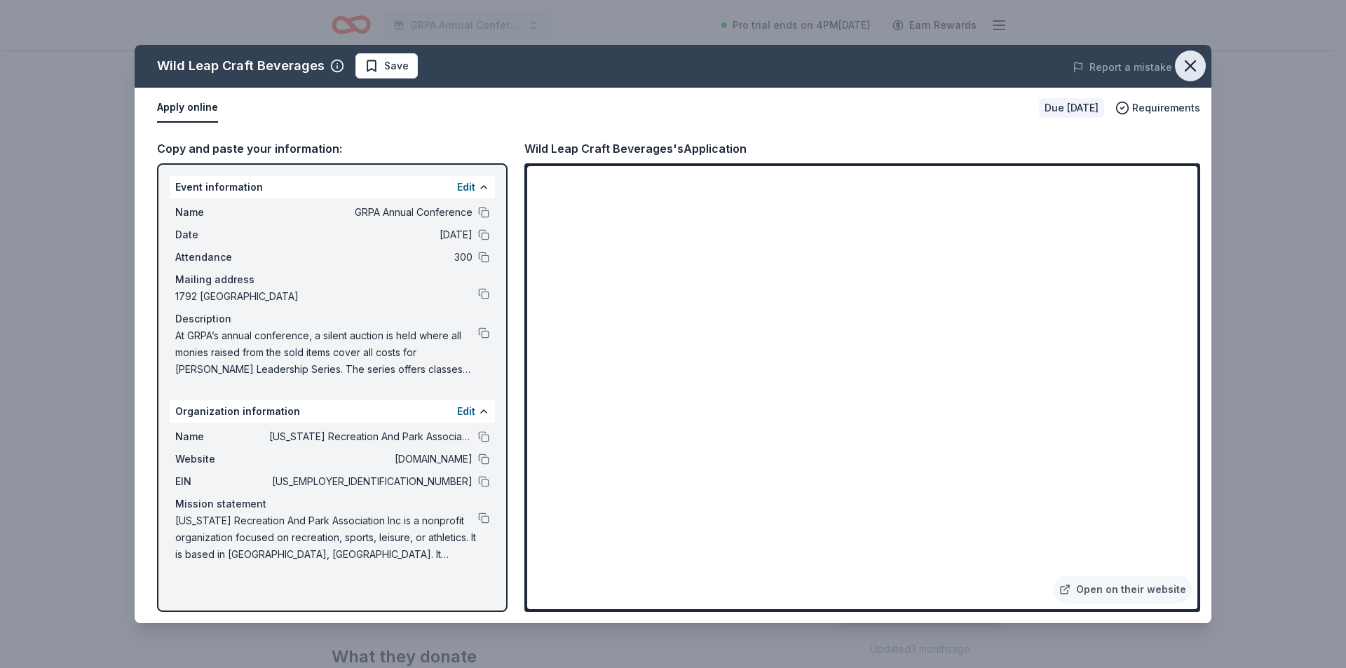
click at [1190, 62] on icon "button" at bounding box center [1190, 66] width 20 height 20
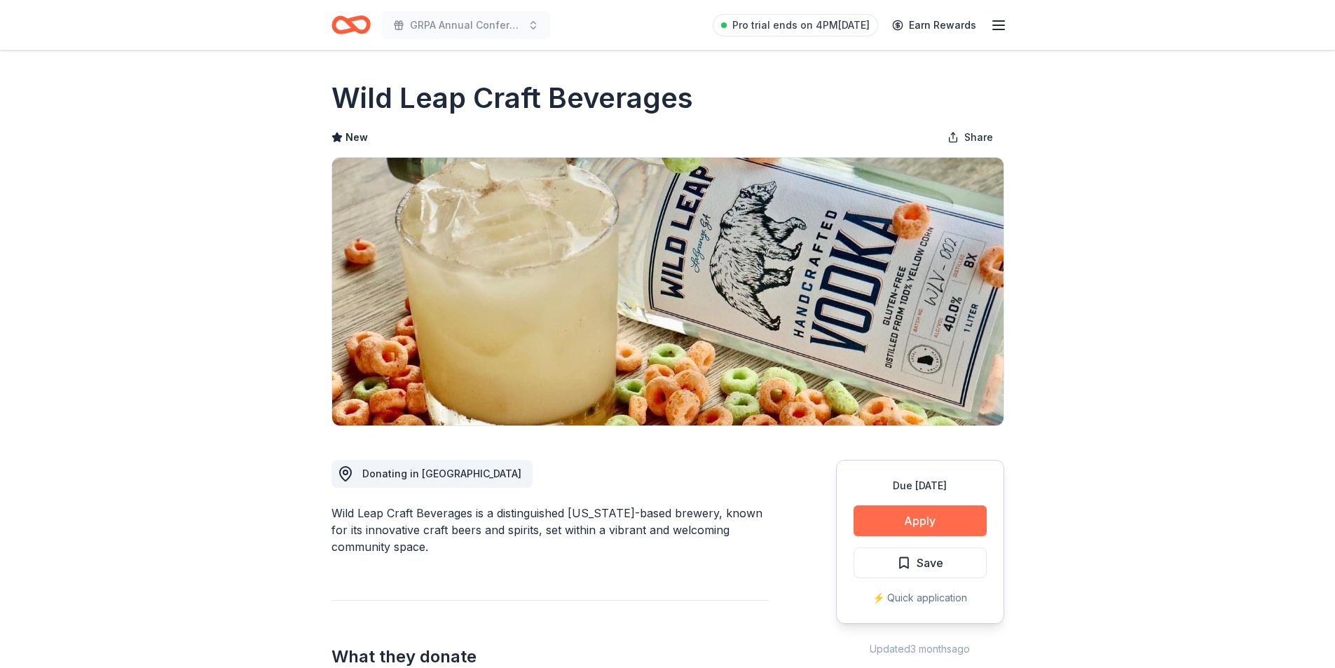
click at [937, 511] on button "Apply" at bounding box center [920, 520] width 133 height 31
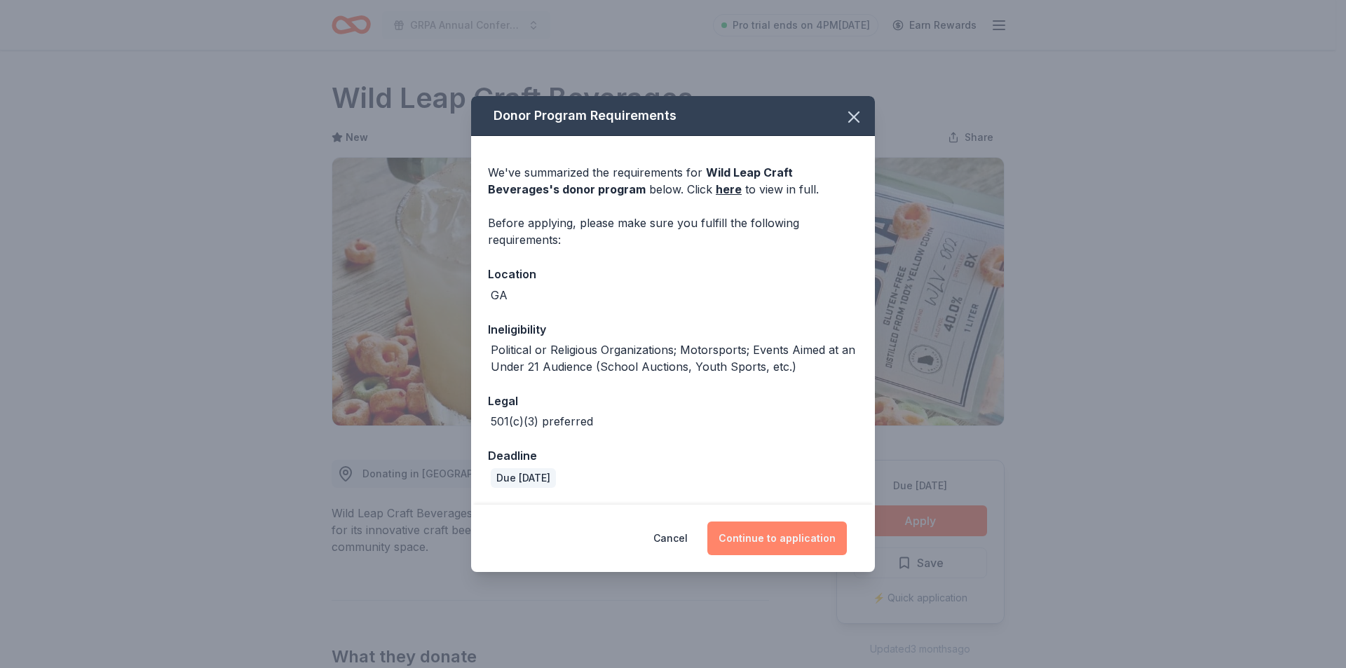
click at [792, 546] on button "Continue to application" at bounding box center [776, 539] width 139 height 34
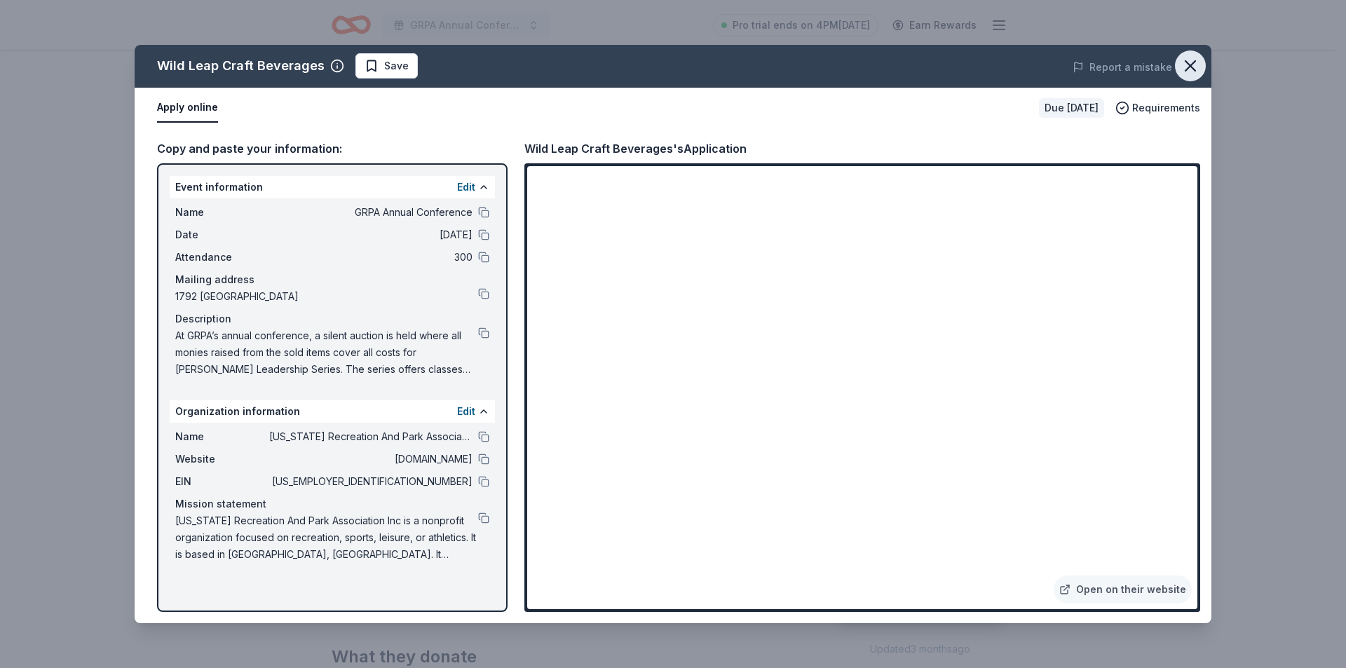
click at [1190, 60] on icon "button" at bounding box center [1190, 66] width 20 height 20
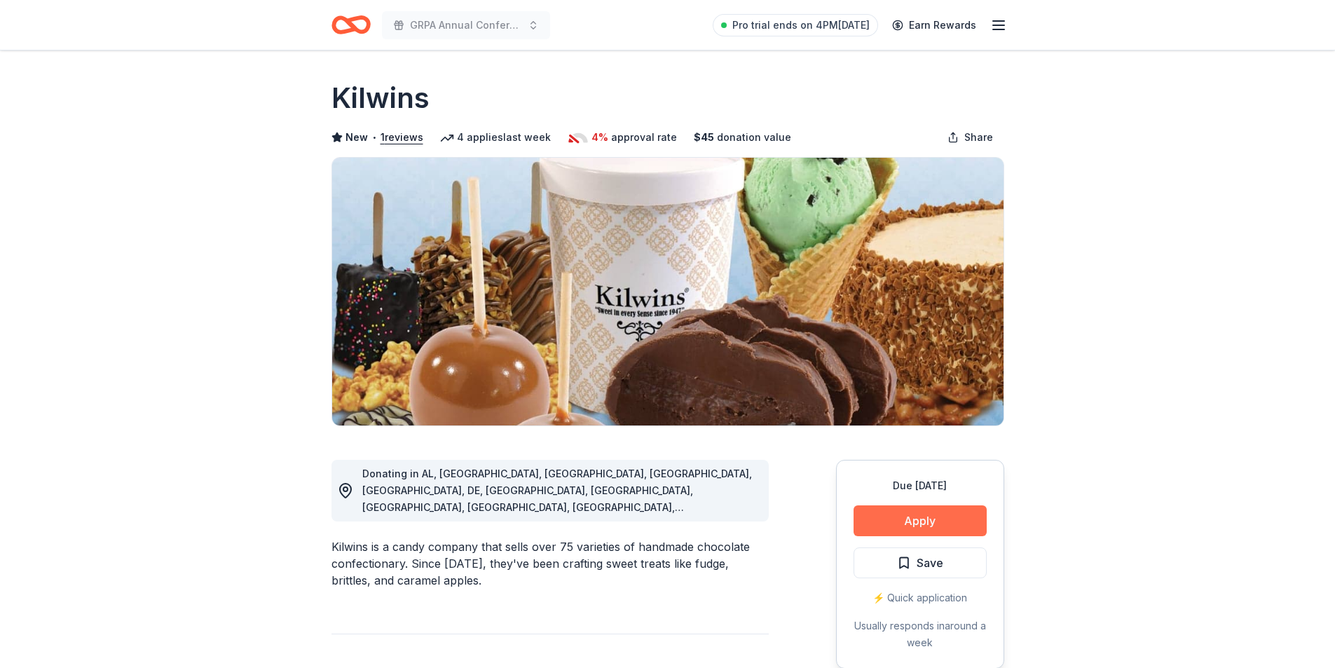
click at [875, 526] on button "Apply" at bounding box center [920, 520] width 133 height 31
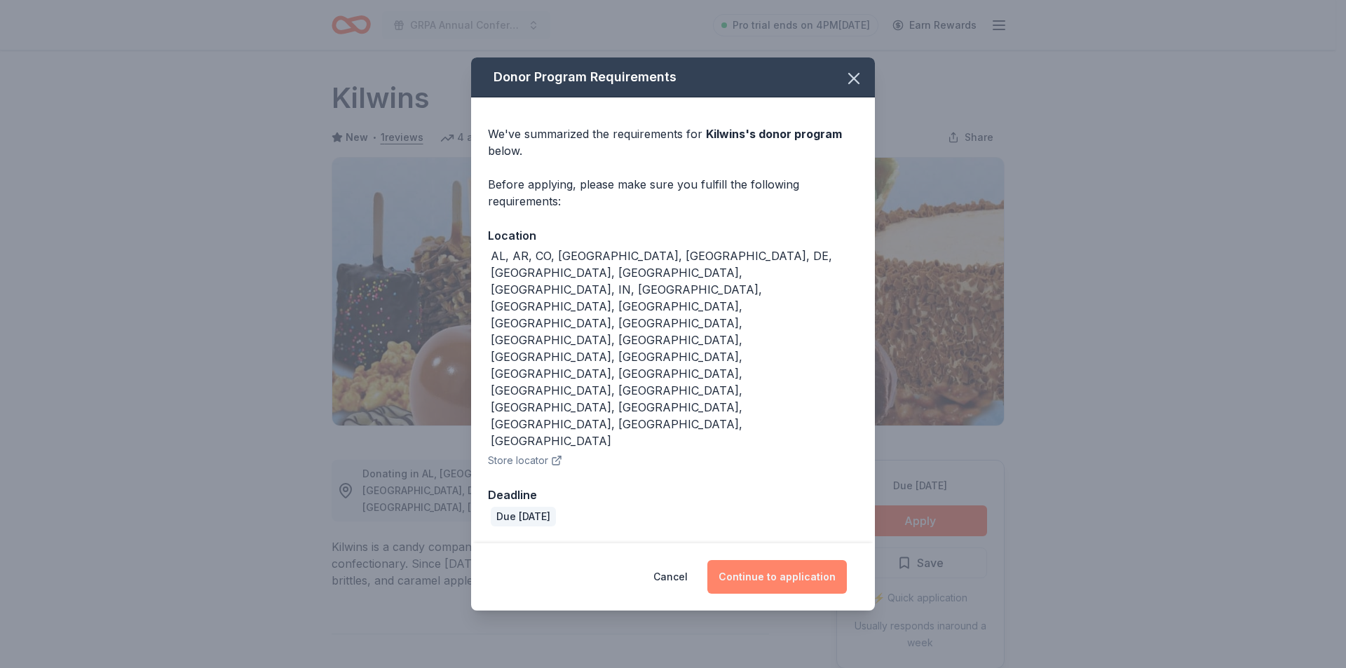
click at [778, 560] on button "Continue to application" at bounding box center [776, 577] width 139 height 34
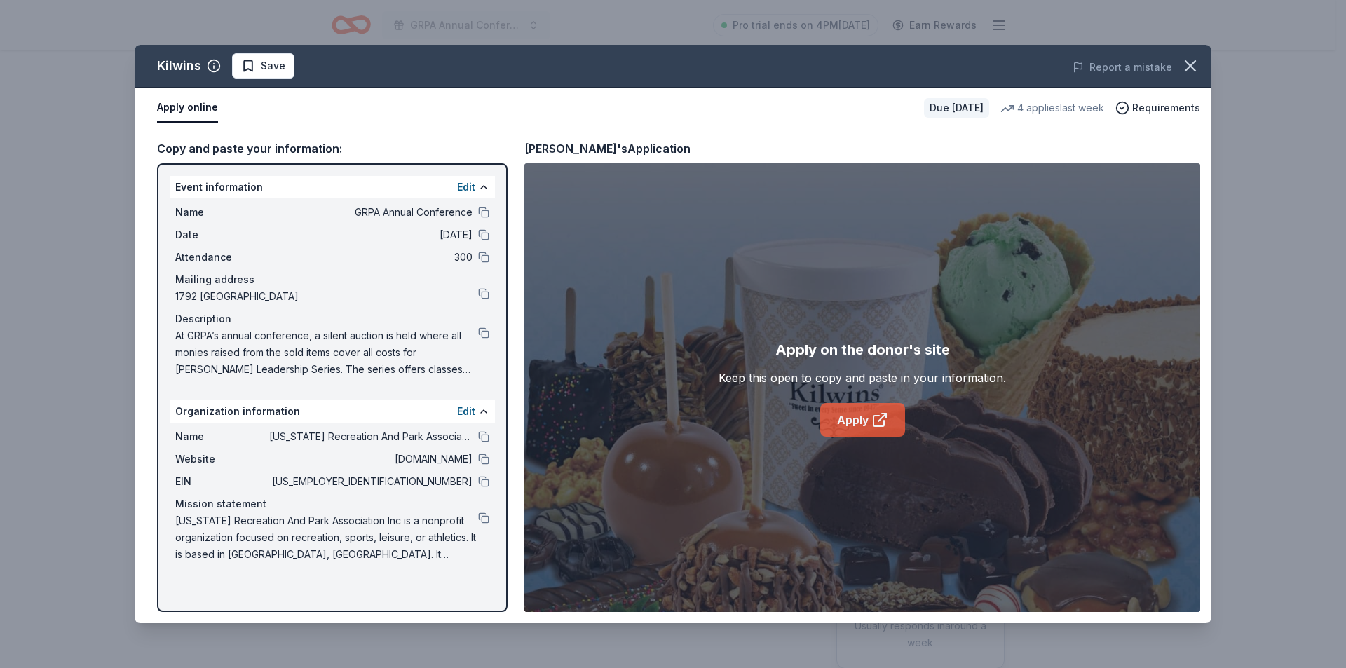
click at [852, 419] on link "Apply" at bounding box center [862, 420] width 85 height 34
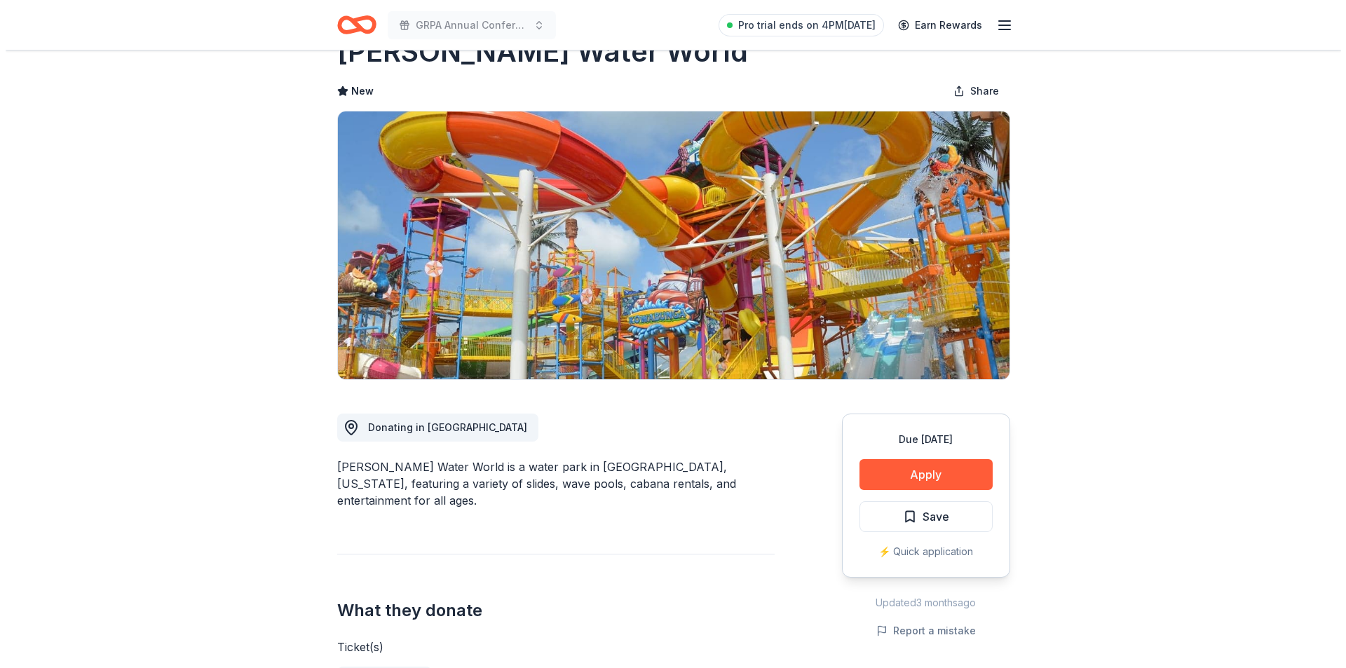
scroll to position [70, 0]
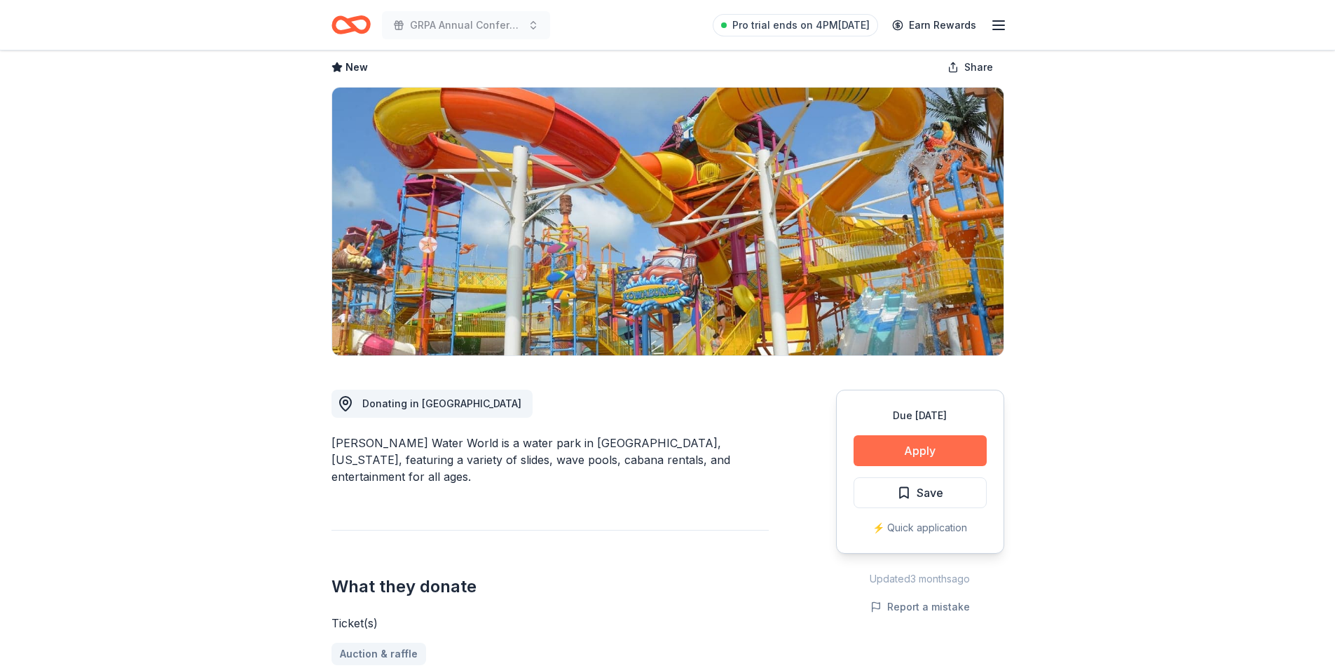
click at [927, 453] on button "Apply" at bounding box center [920, 450] width 133 height 31
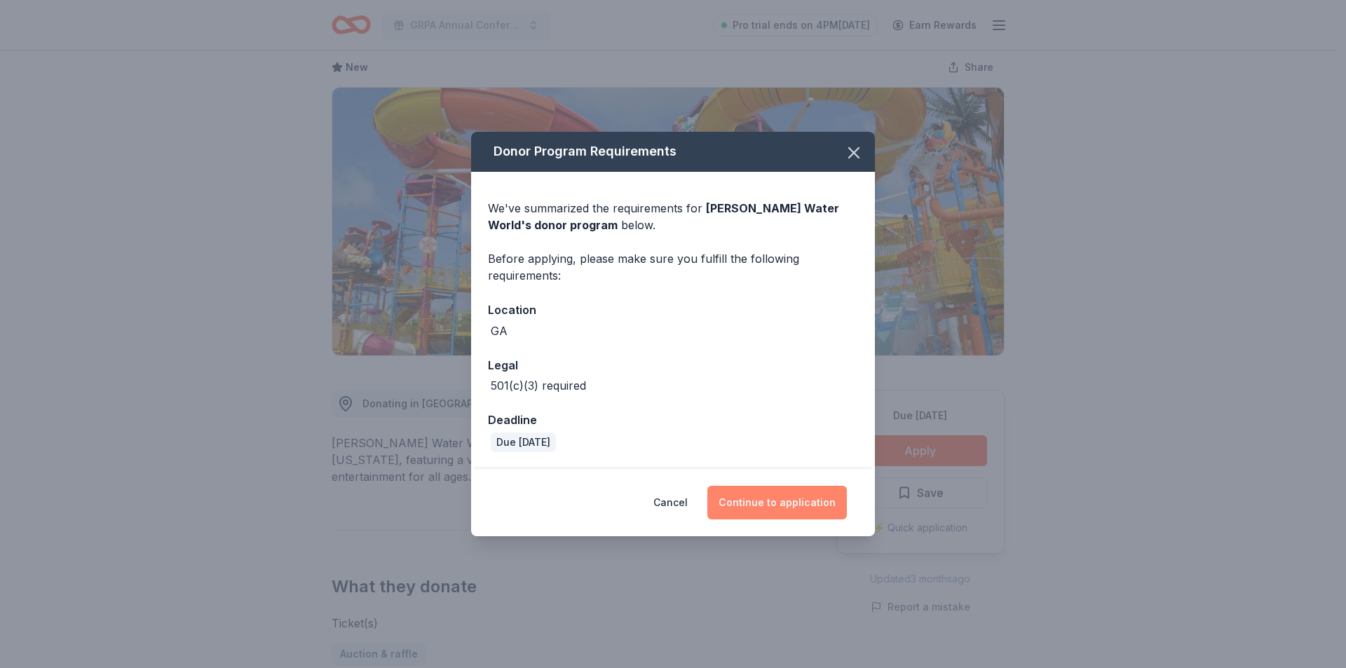
click at [777, 495] on button "Continue to application" at bounding box center [776, 503] width 139 height 34
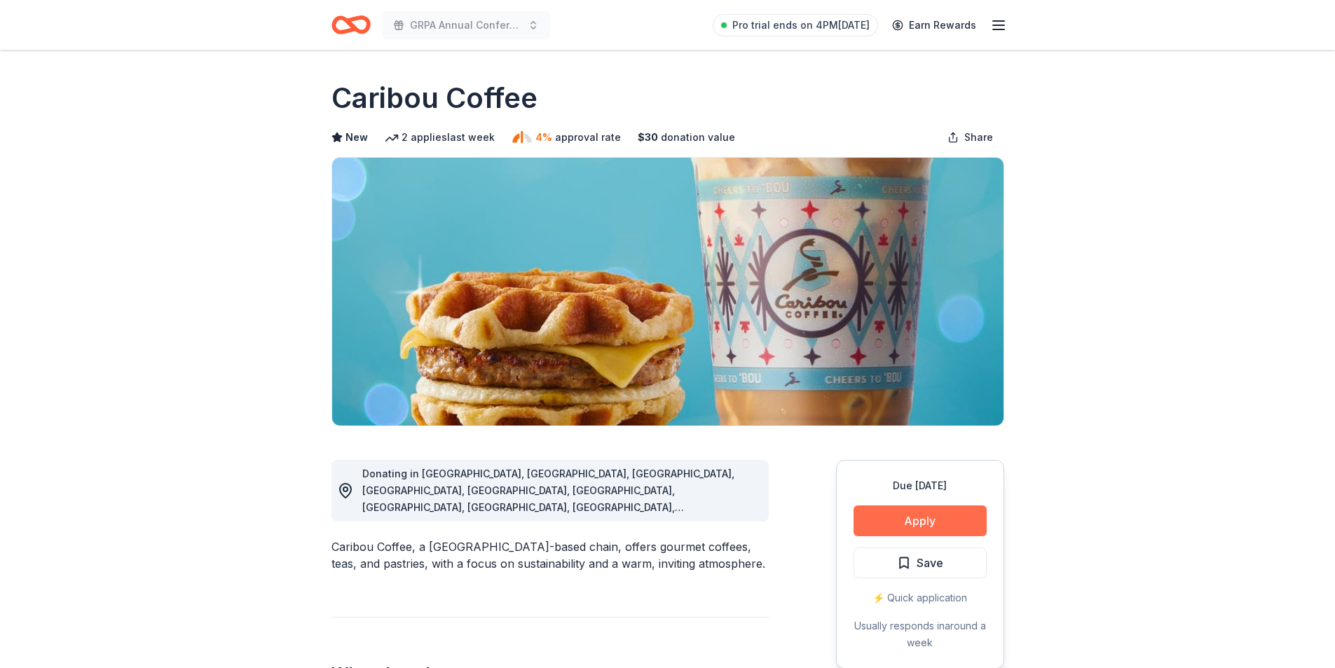
click at [916, 528] on button "Apply" at bounding box center [920, 520] width 133 height 31
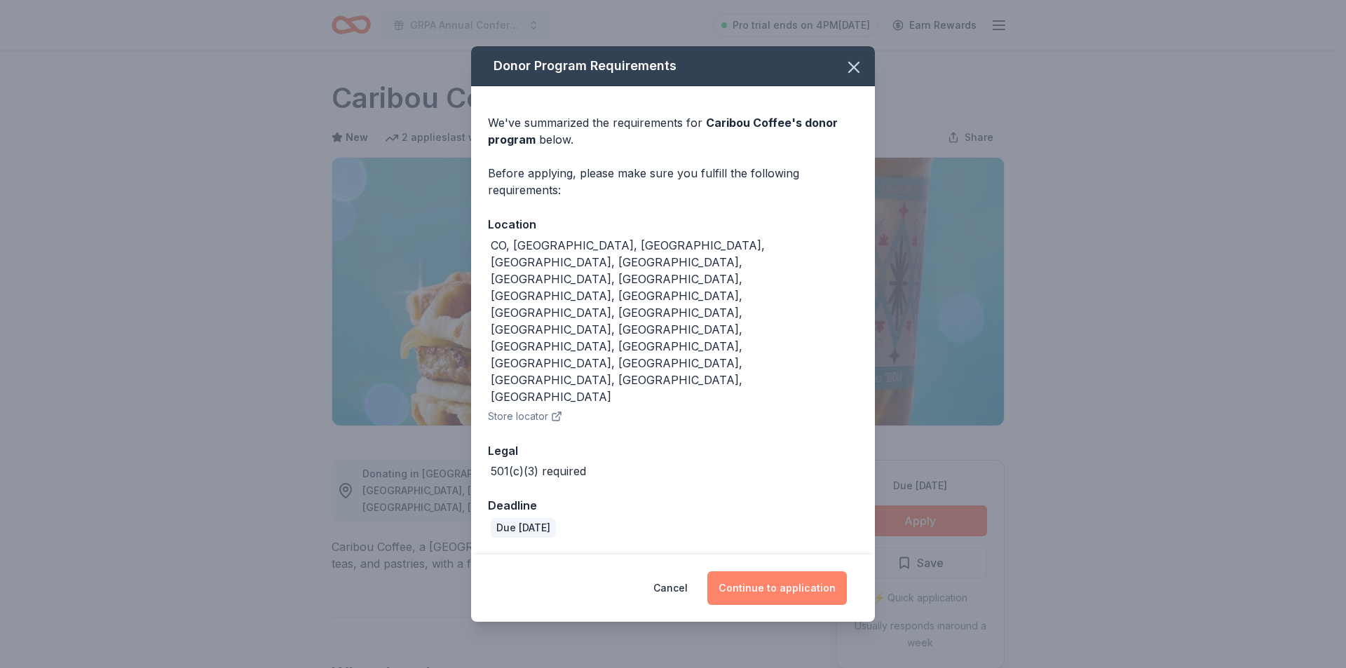
click at [800, 571] on button "Continue to application" at bounding box center [776, 588] width 139 height 34
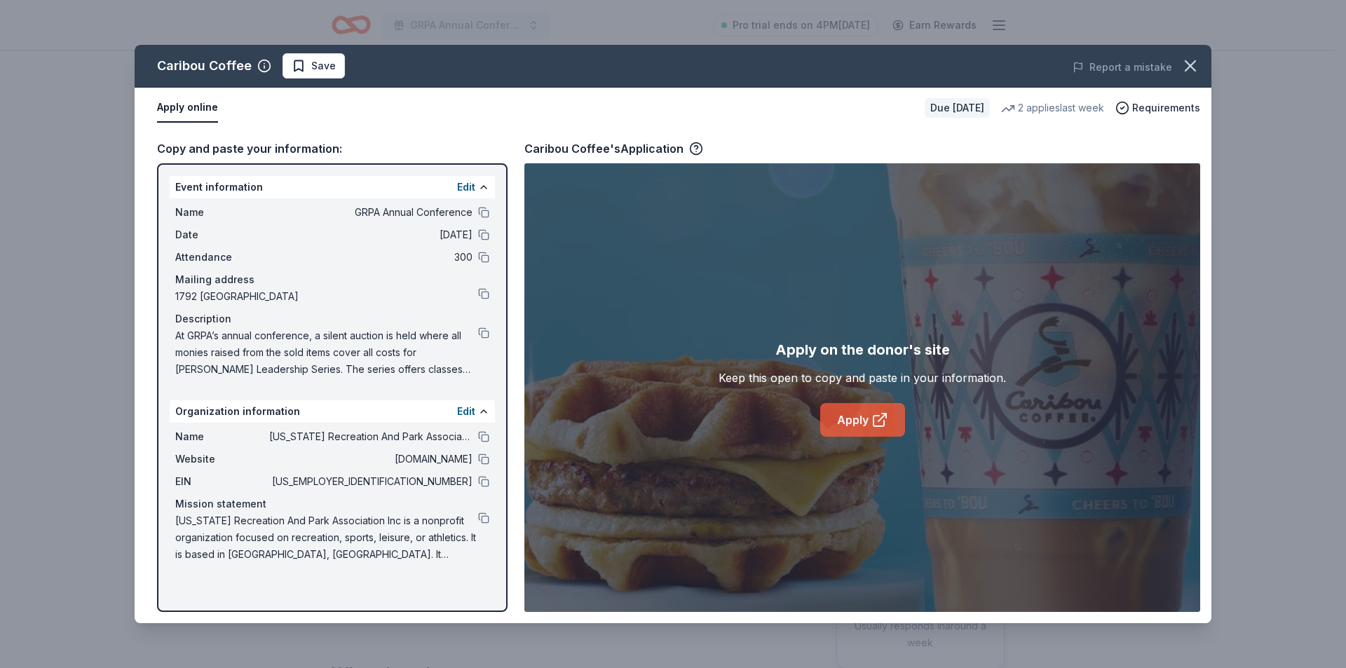
click at [864, 421] on link "Apply" at bounding box center [862, 420] width 85 height 34
click at [482, 518] on button at bounding box center [483, 517] width 11 height 11
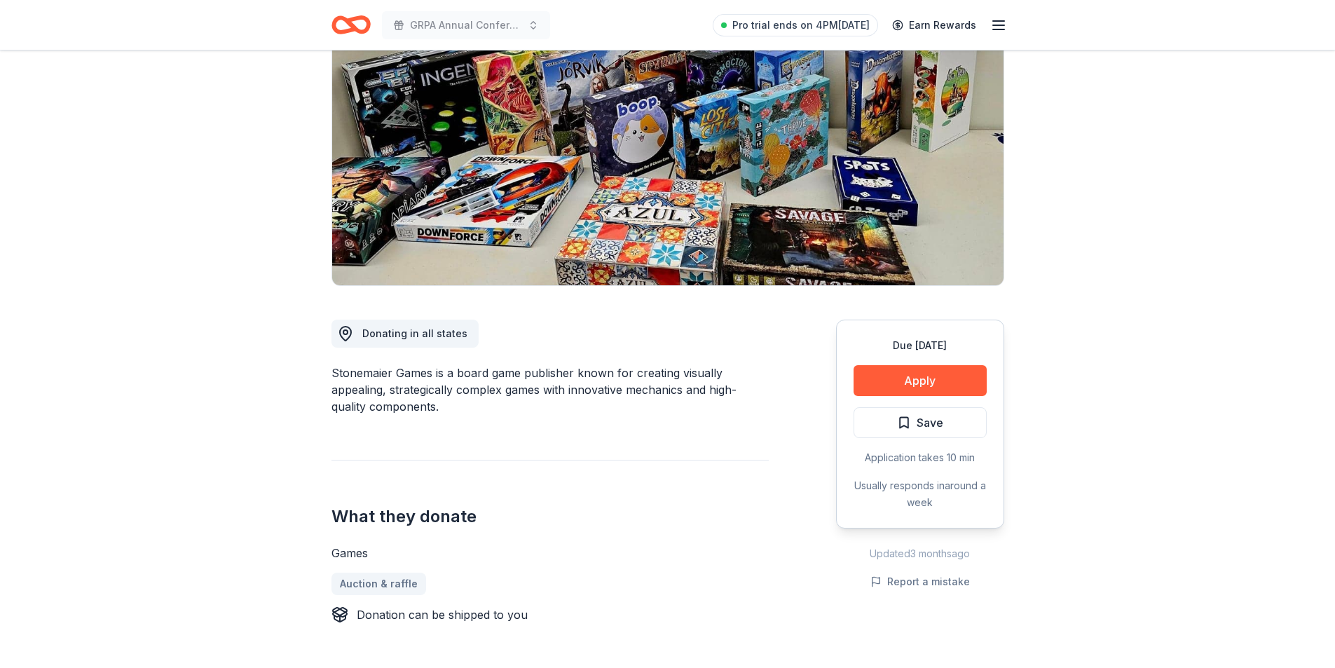
scroll to position [210, 0]
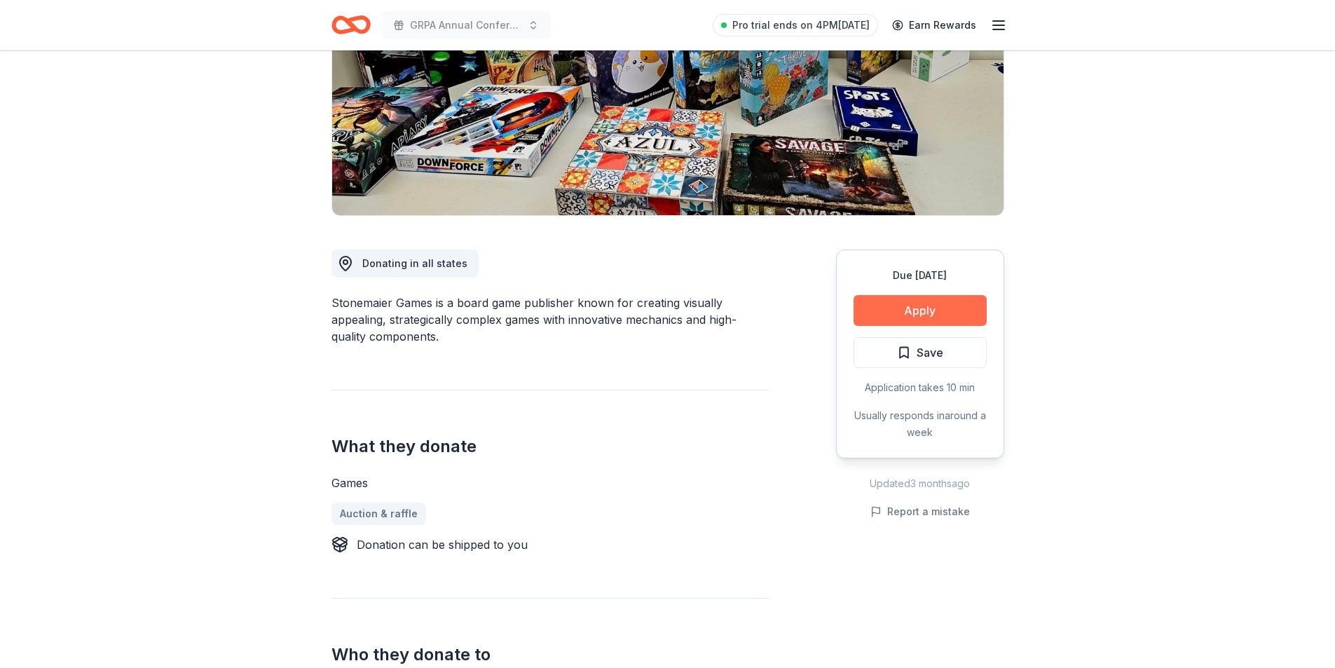
click at [895, 316] on button "Apply" at bounding box center [920, 310] width 133 height 31
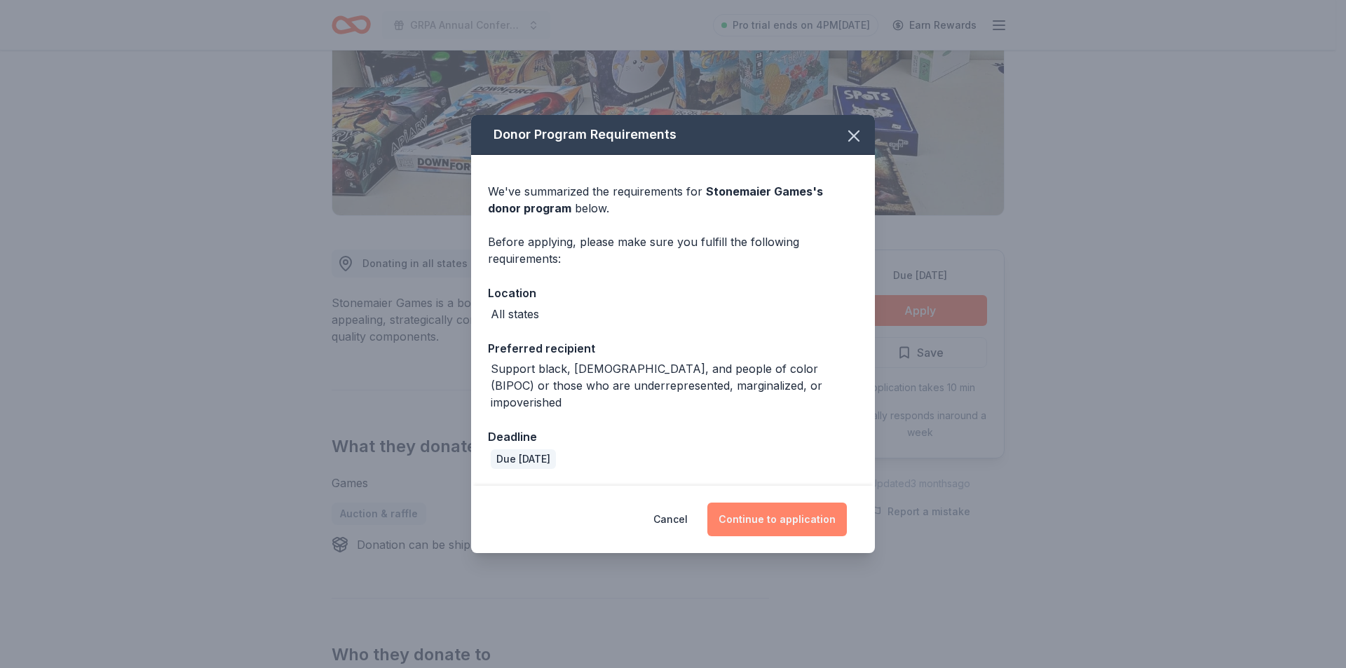
click at [821, 512] on button "Continue to application" at bounding box center [776, 520] width 139 height 34
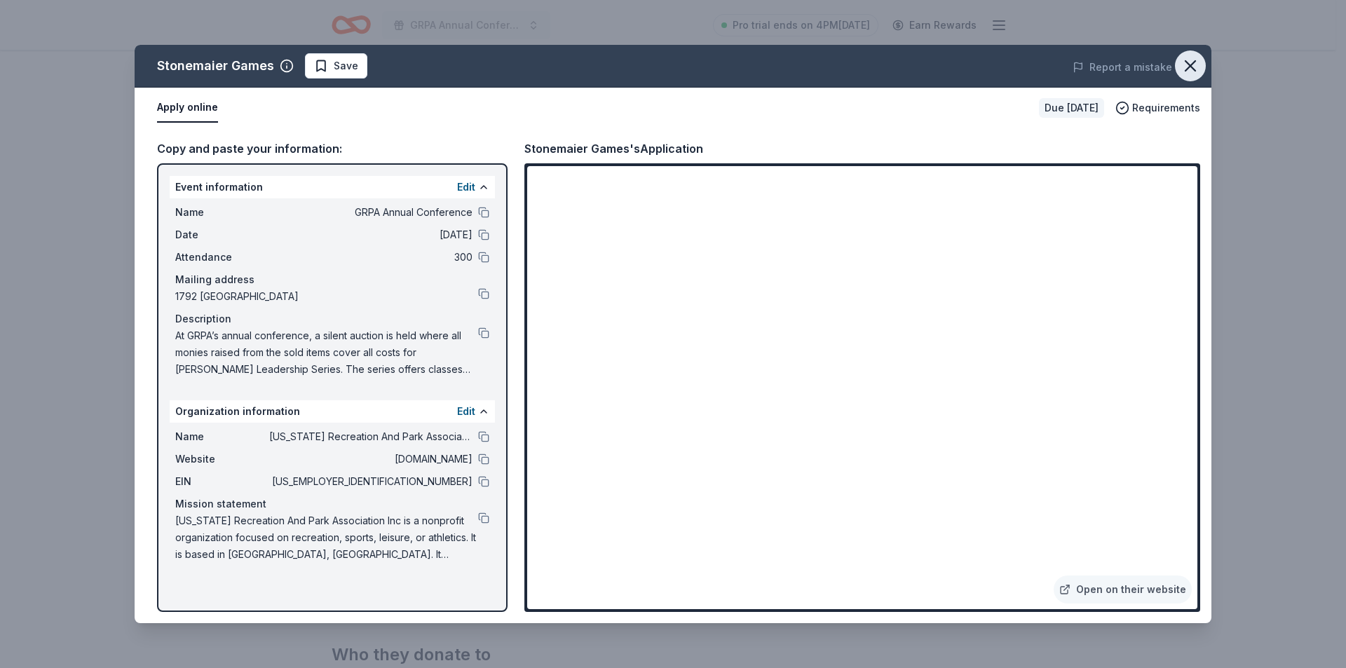
click at [1185, 71] on icon "button" at bounding box center [1190, 66] width 10 height 10
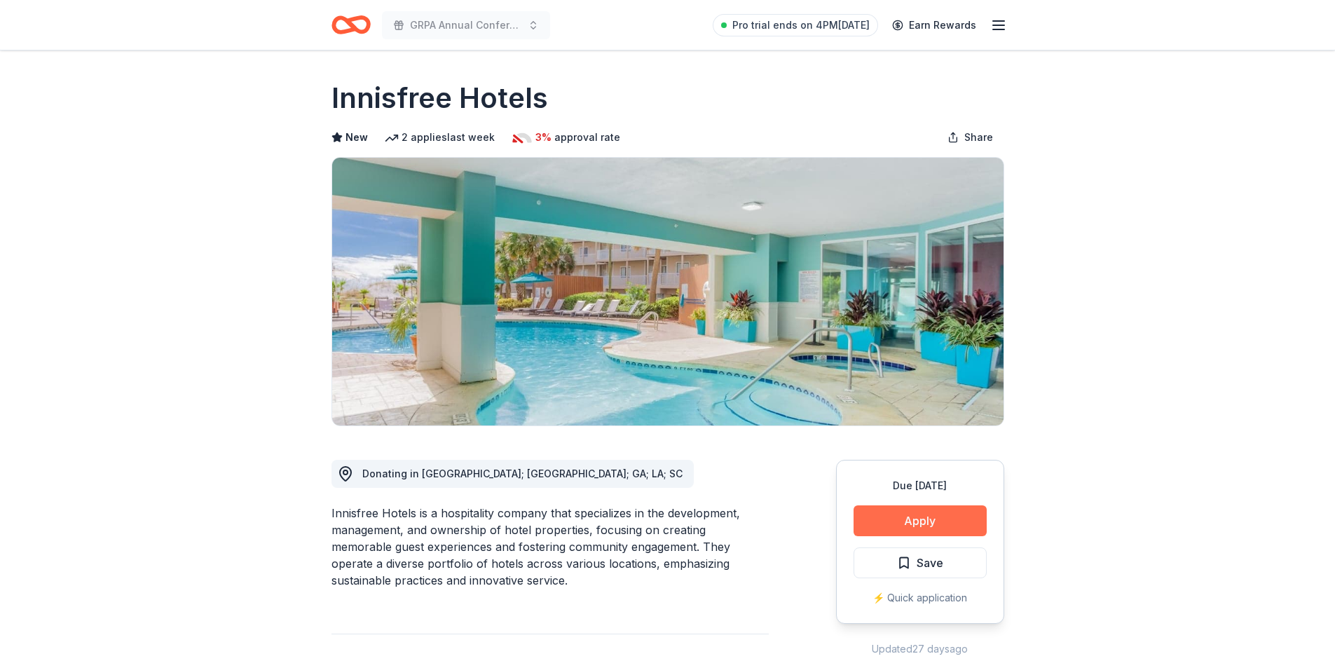
click at [932, 526] on button "Apply" at bounding box center [920, 520] width 133 height 31
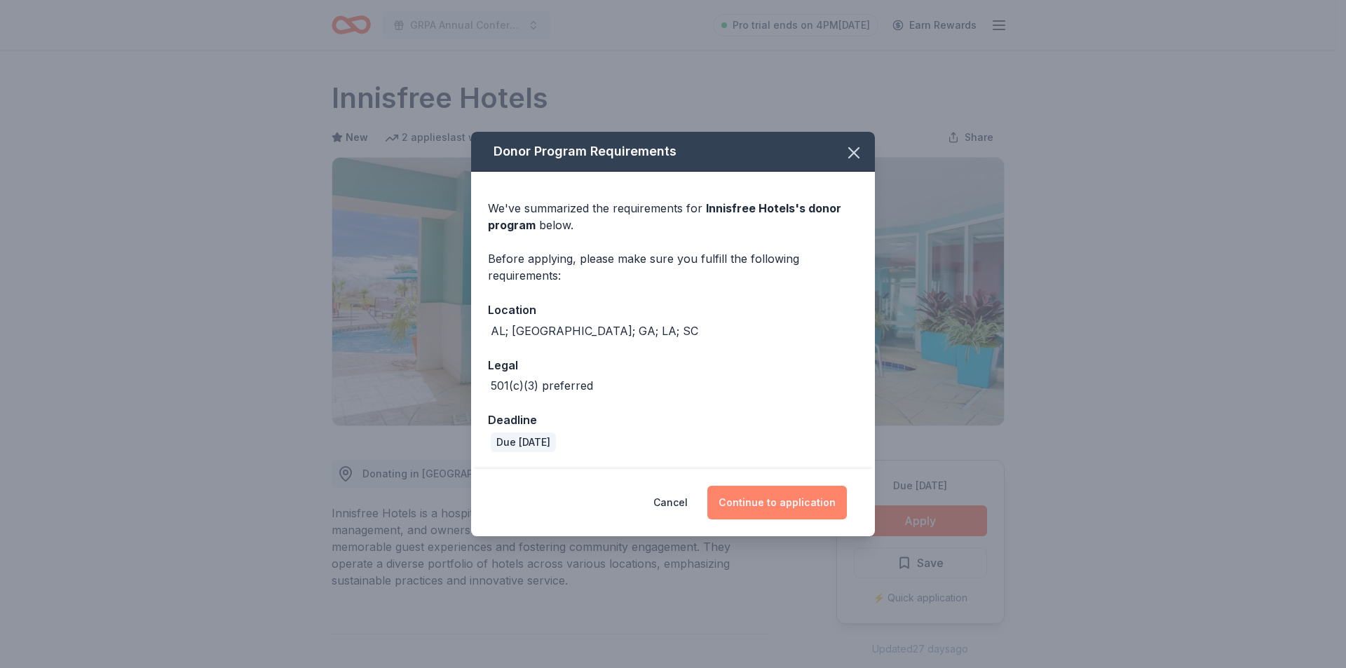
click at [801, 508] on button "Continue to application" at bounding box center [776, 503] width 139 height 34
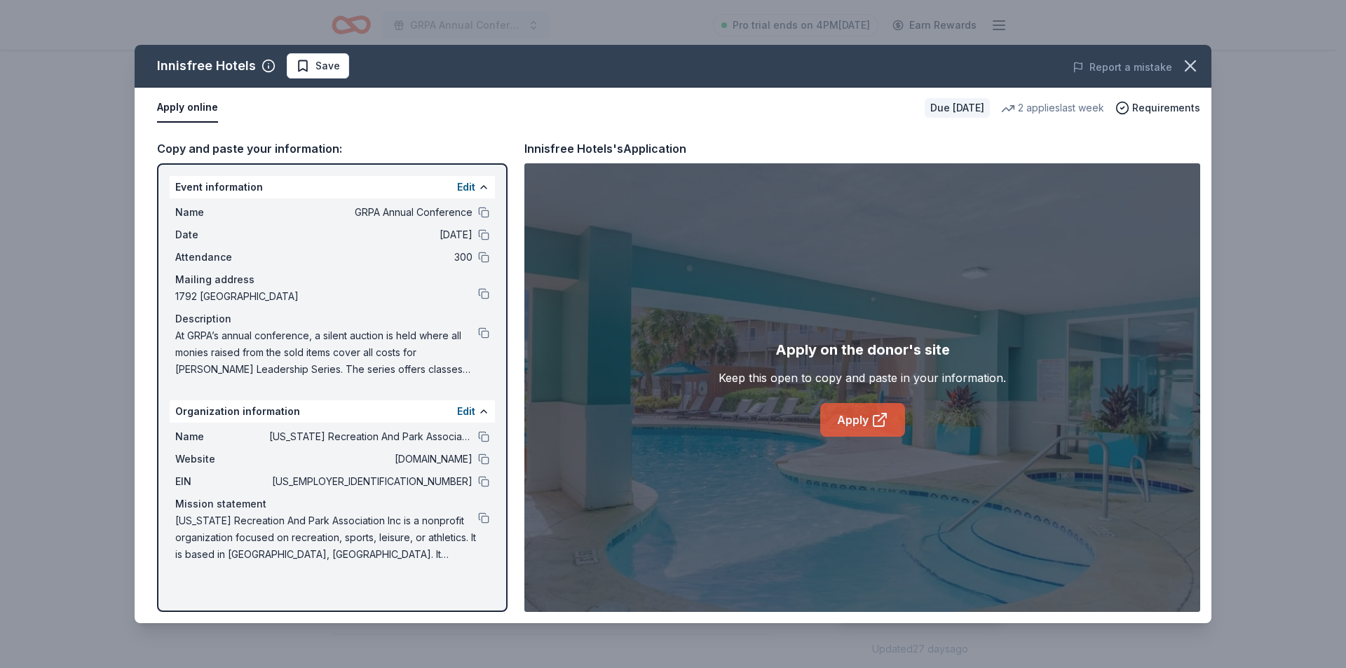
click at [857, 430] on link "Apply" at bounding box center [862, 420] width 85 height 34
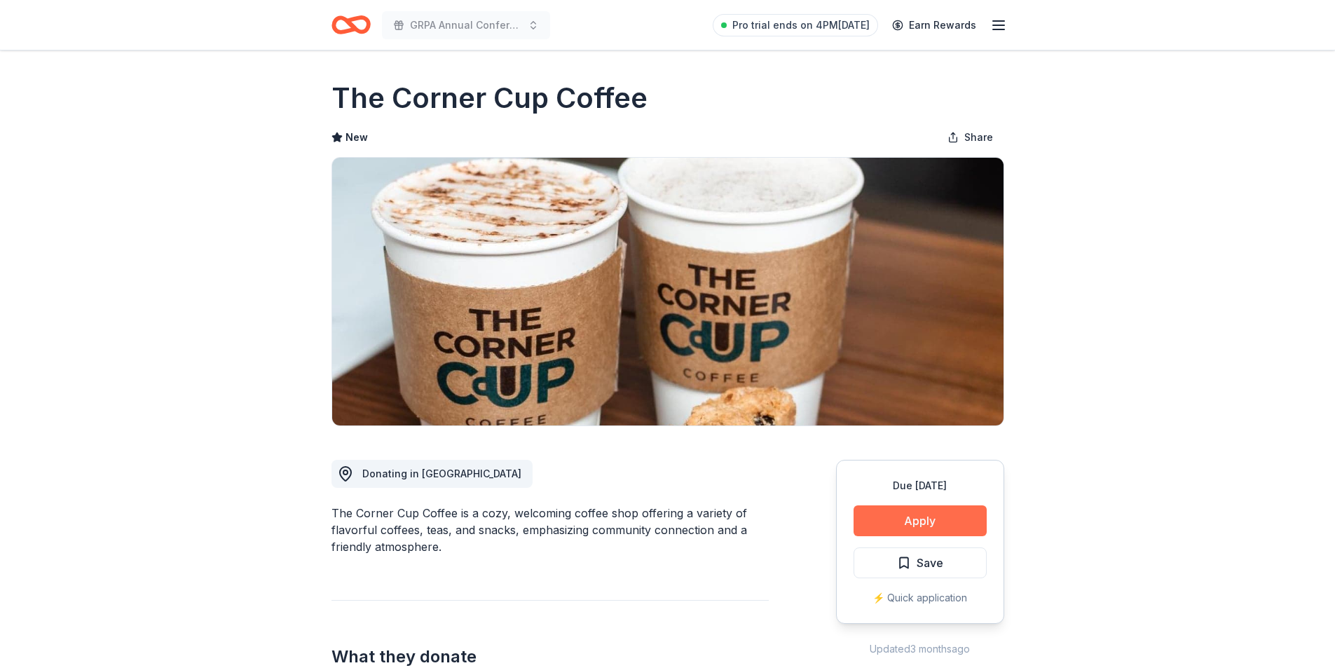
click at [908, 534] on button "Apply" at bounding box center [920, 520] width 133 height 31
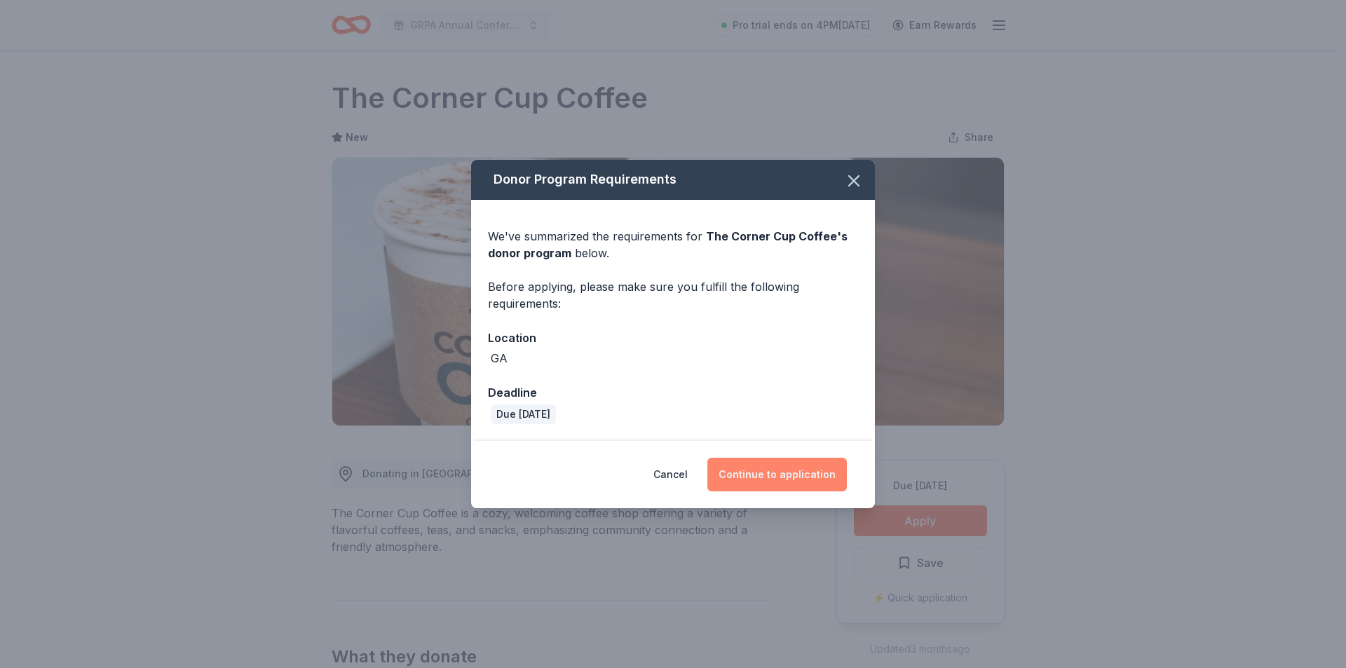
click at [791, 482] on button "Continue to application" at bounding box center [776, 475] width 139 height 34
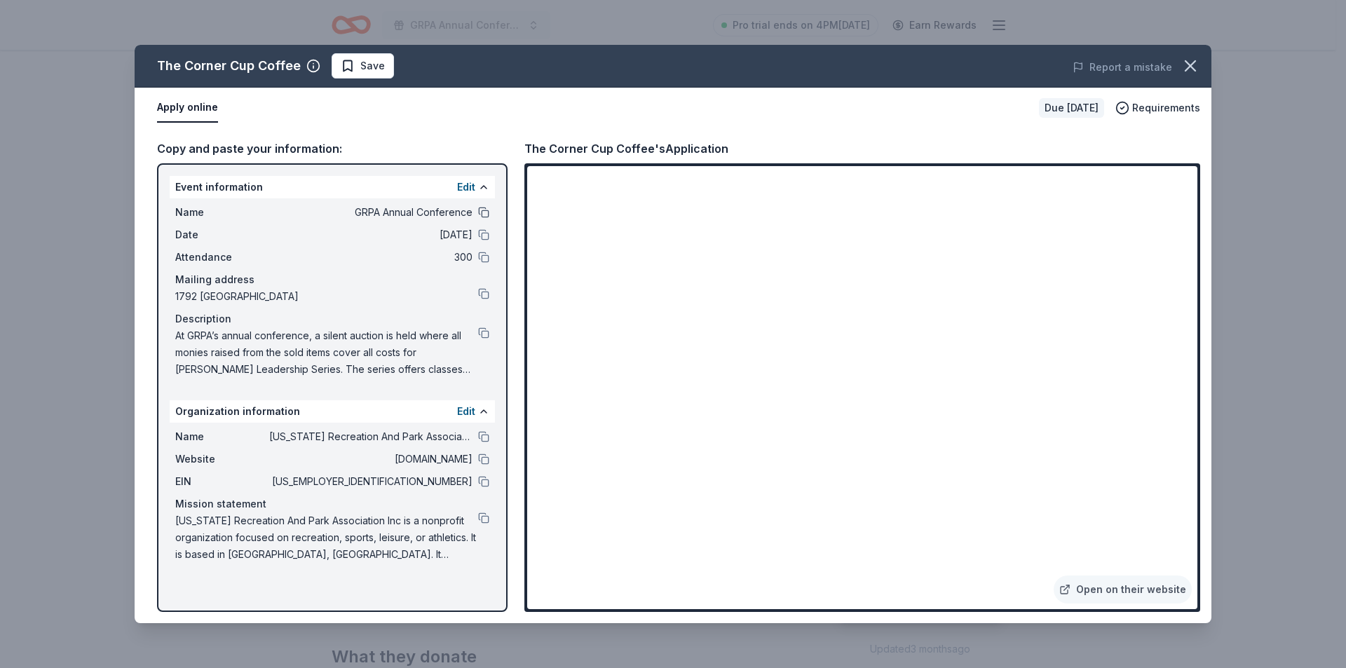
click at [482, 210] on button at bounding box center [483, 212] width 11 height 11
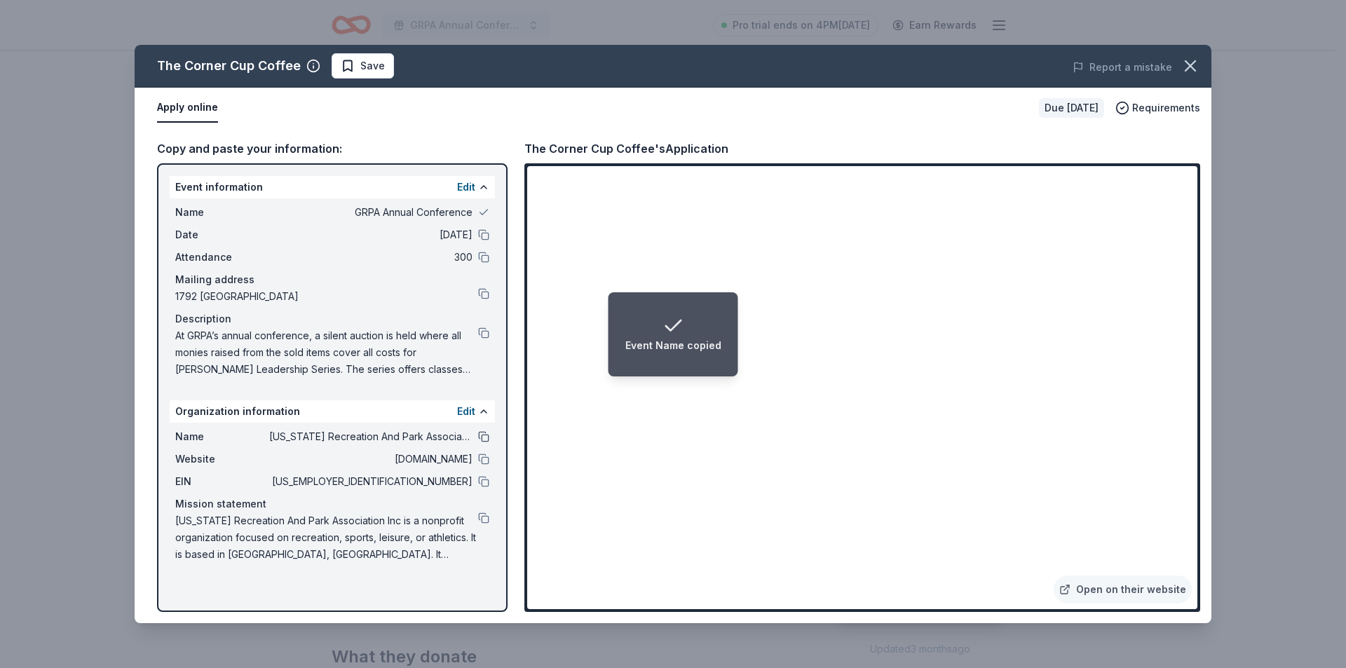
click at [481, 435] on button at bounding box center [483, 436] width 11 height 11
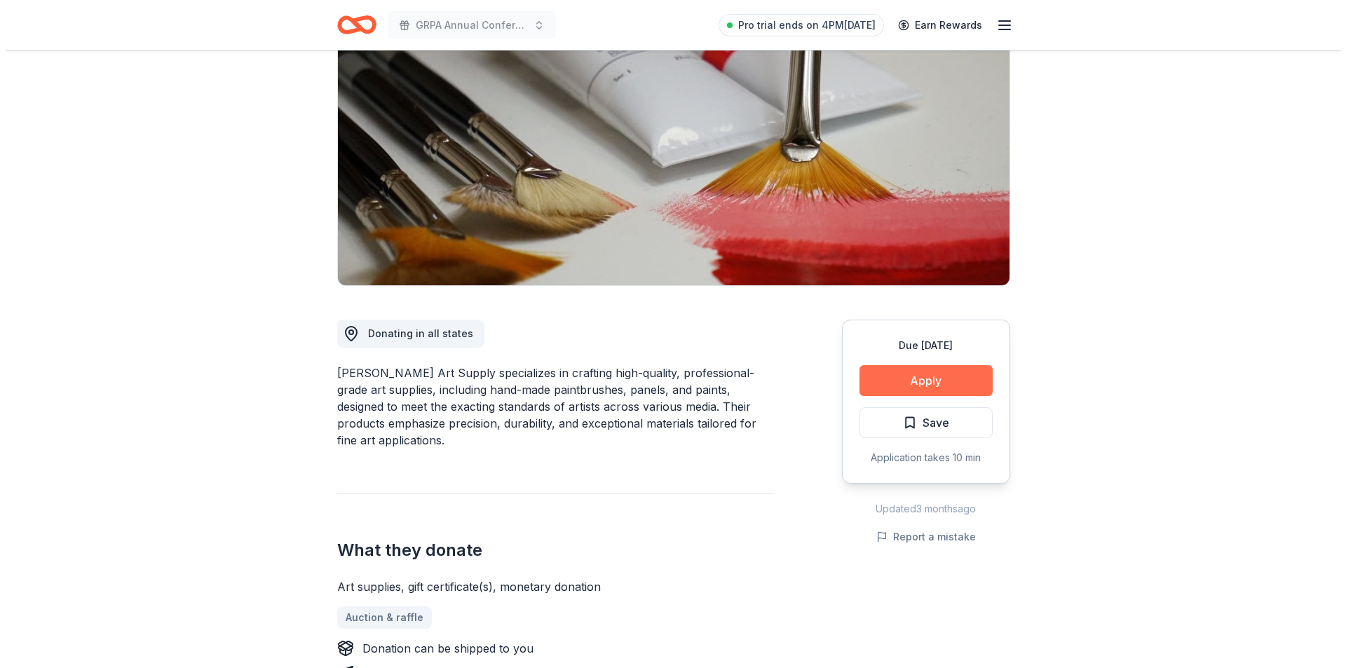
scroll to position [210, 0]
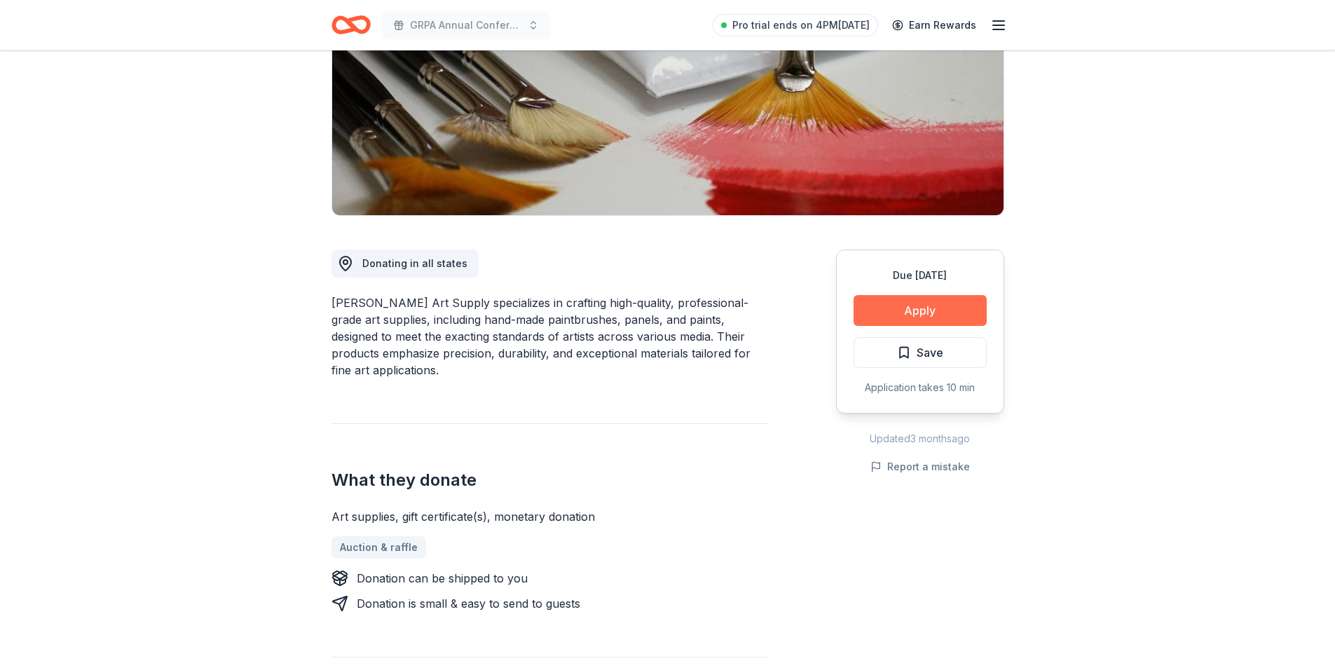
click at [918, 322] on button "Apply" at bounding box center [920, 310] width 133 height 31
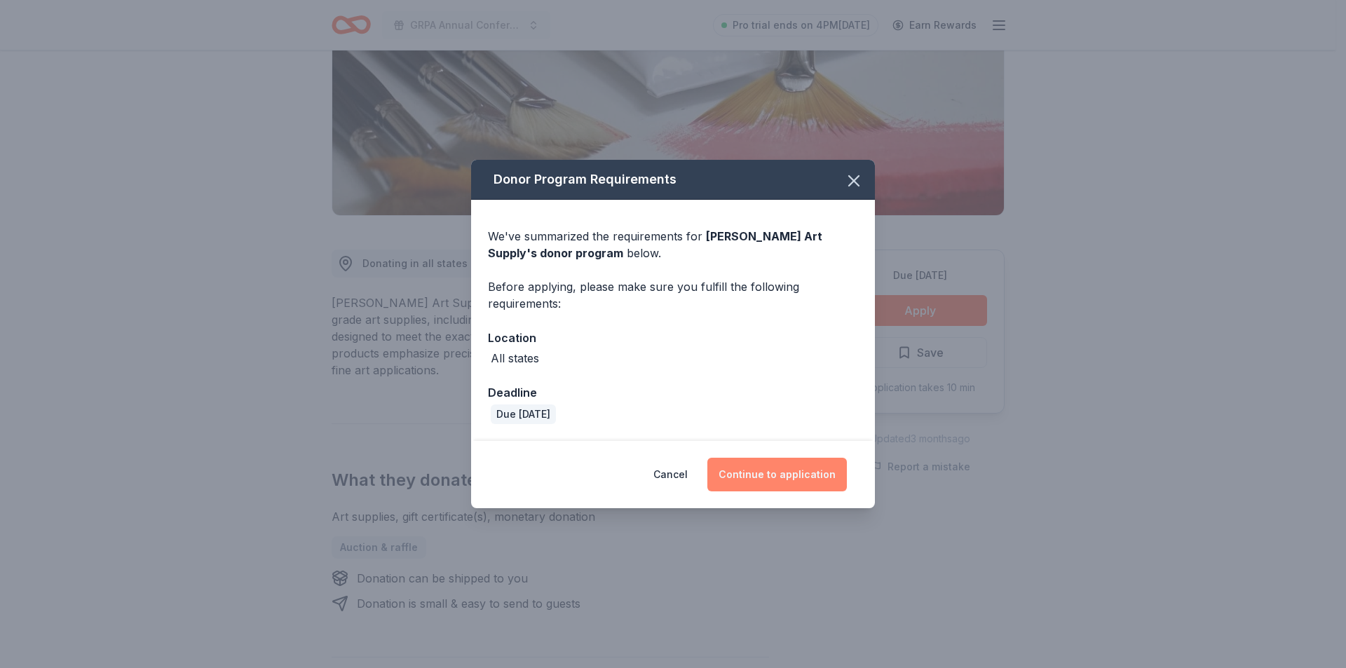
click at [826, 477] on button "Continue to application" at bounding box center [776, 475] width 139 height 34
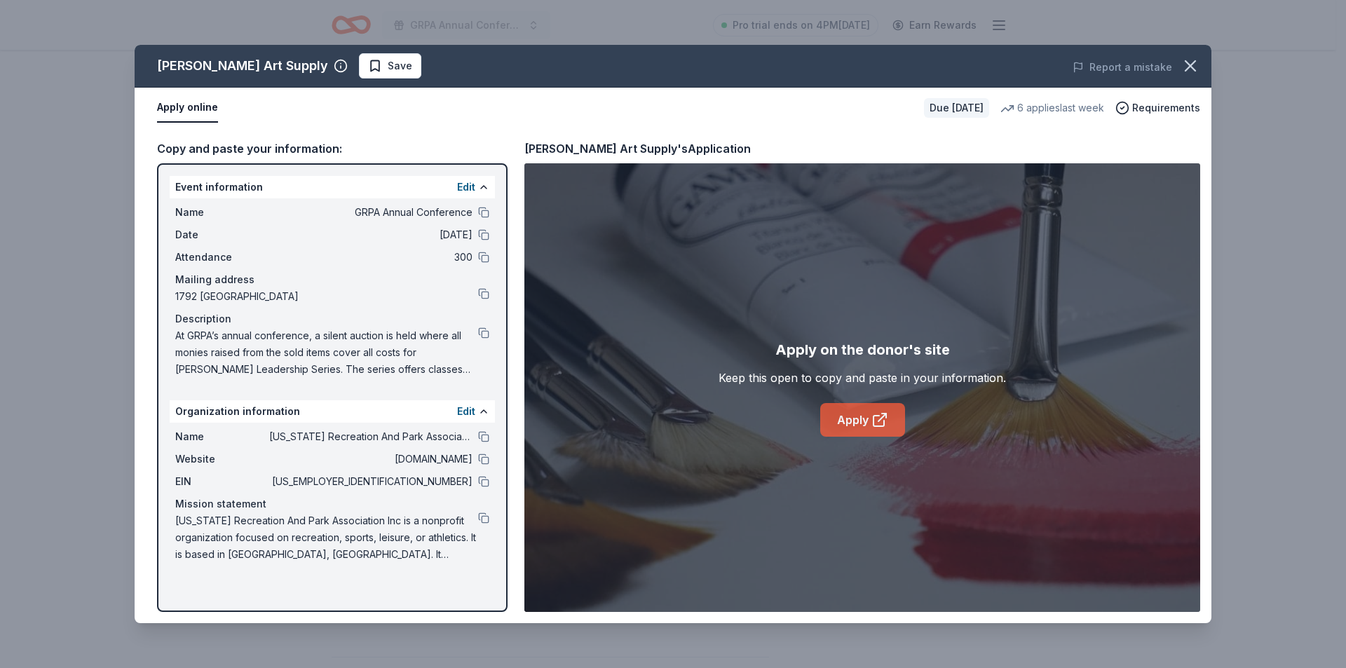
click at [848, 413] on link "Apply" at bounding box center [862, 420] width 85 height 34
click at [481, 458] on button at bounding box center [483, 459] width 11 height 11
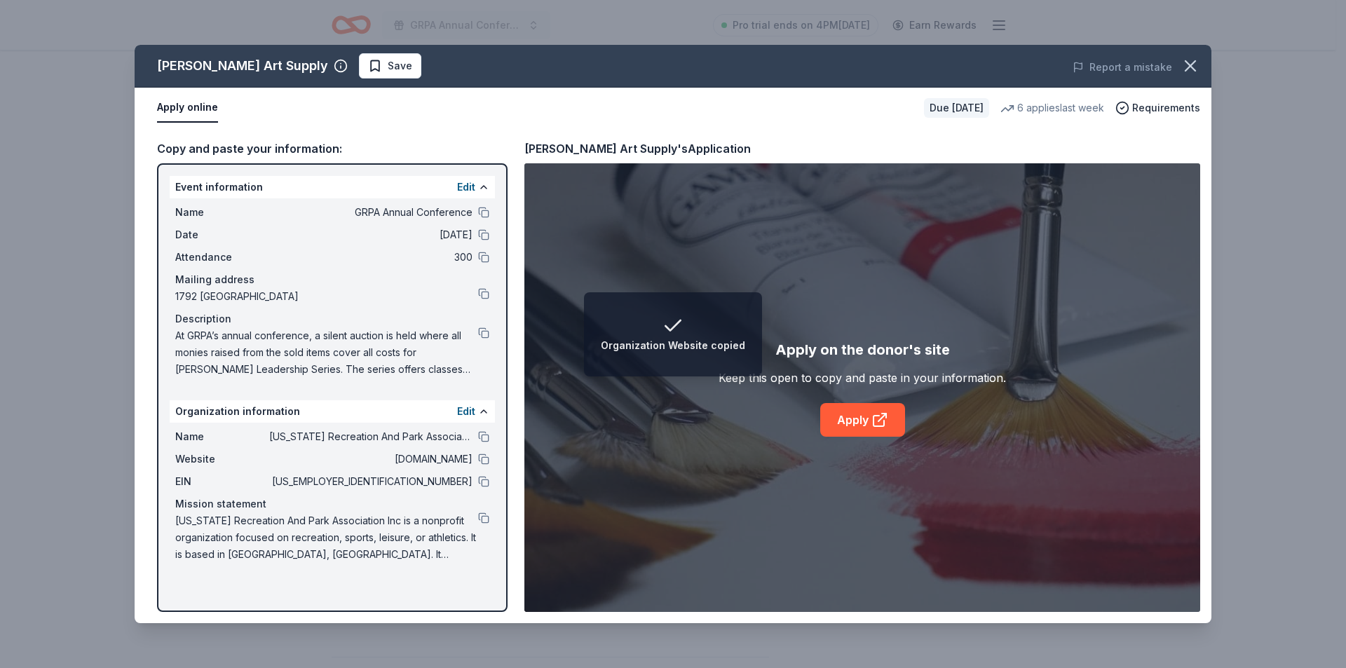
click at [470, 520] on span "[US_STATE] Recreation And Park Association Inc is a nonprofit organization focu…" at bounding box center [326, 537] width 303 height 50
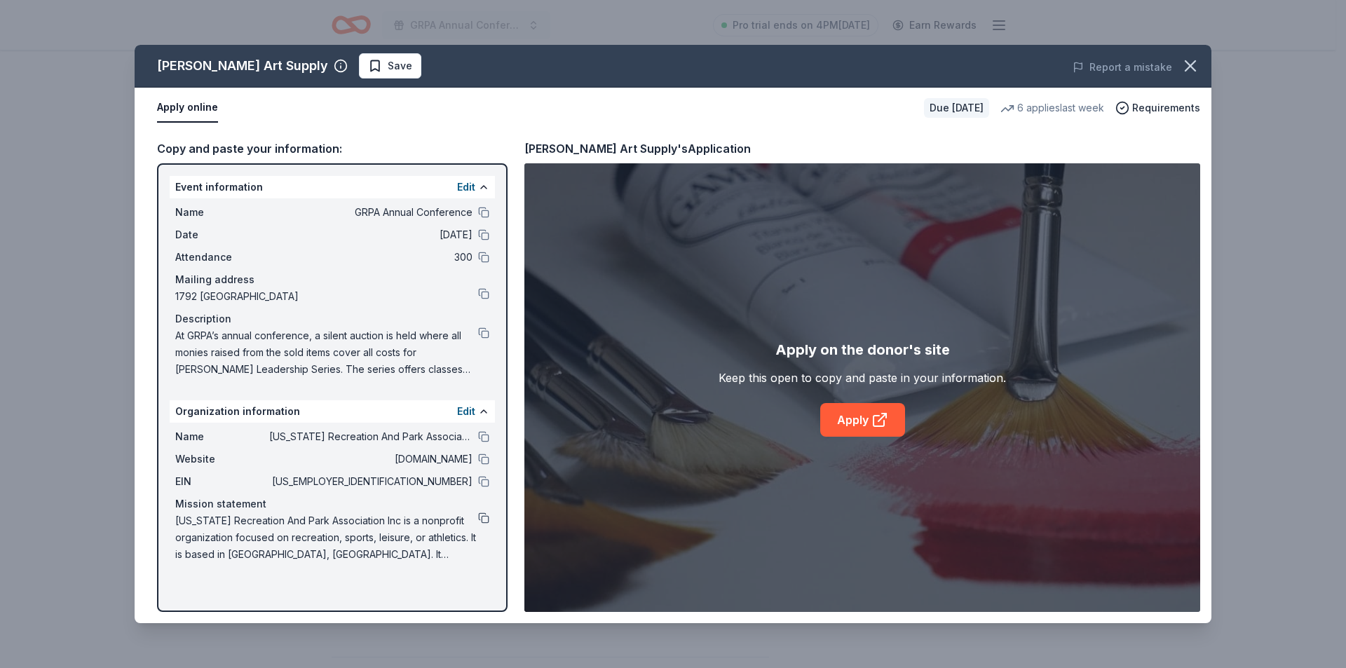
click at [482, 518] on button at bounding box center [483, 517] width 11 height 11
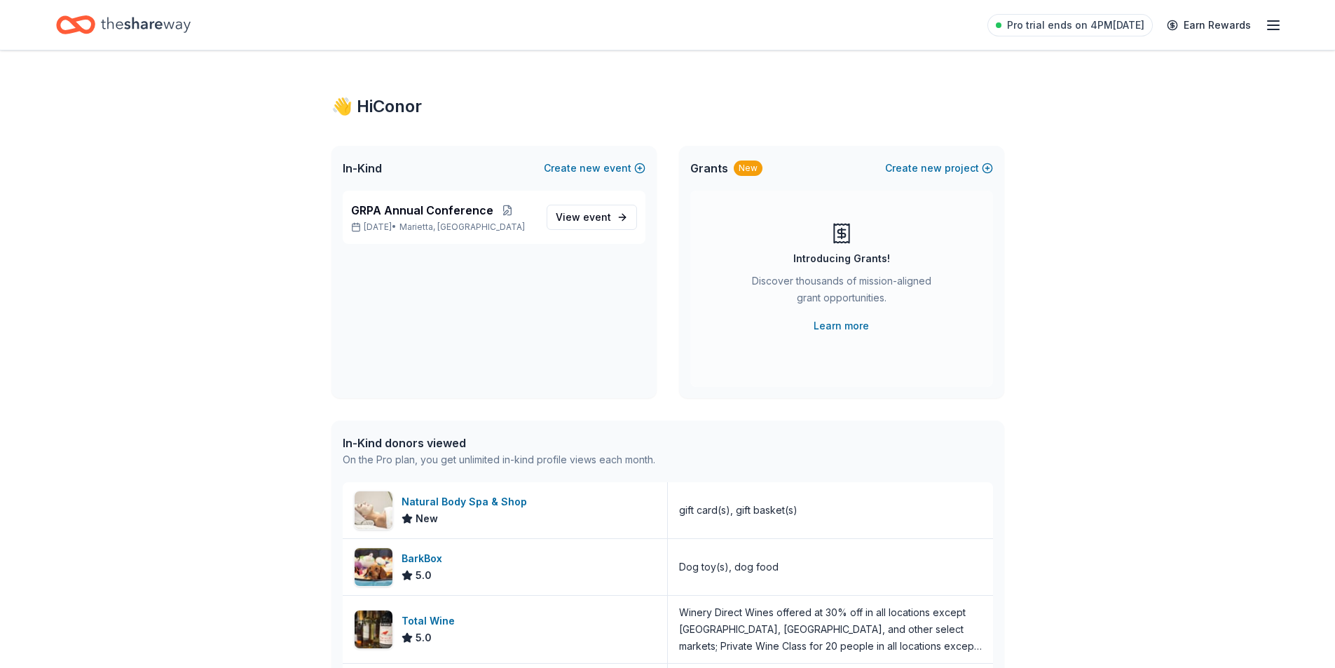
scroll to position [28, 0]
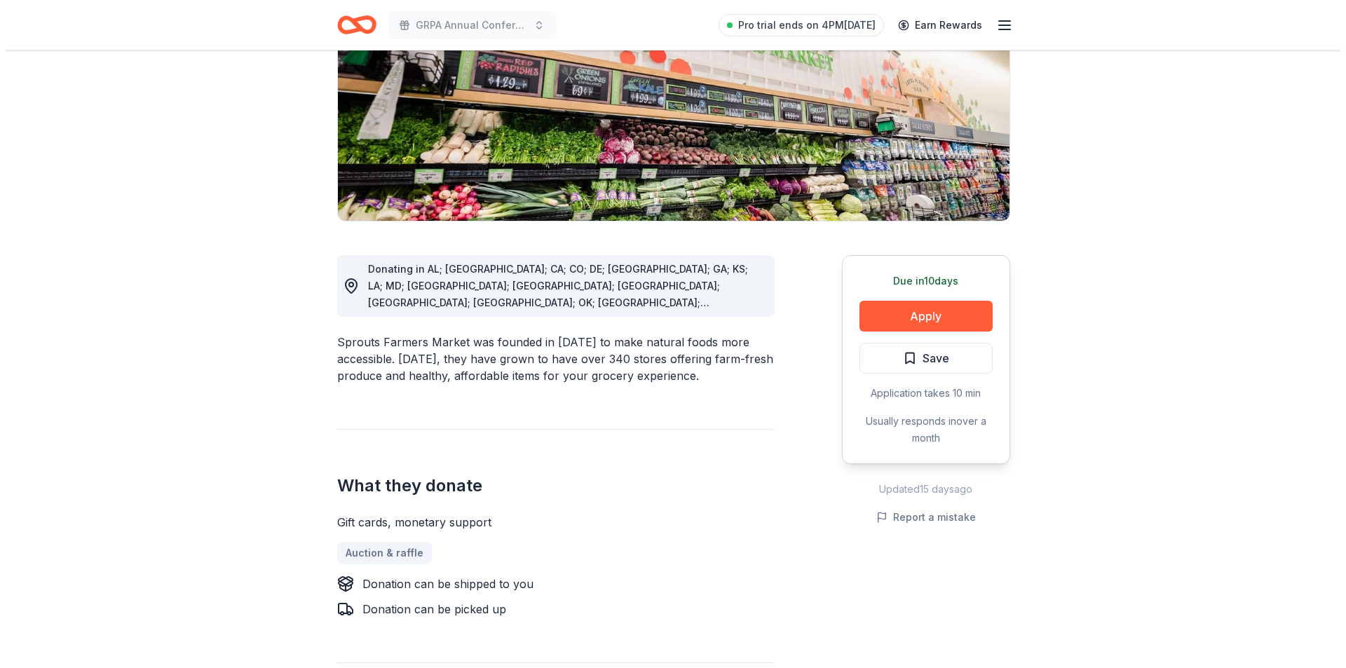
scroll to position [210, 0]
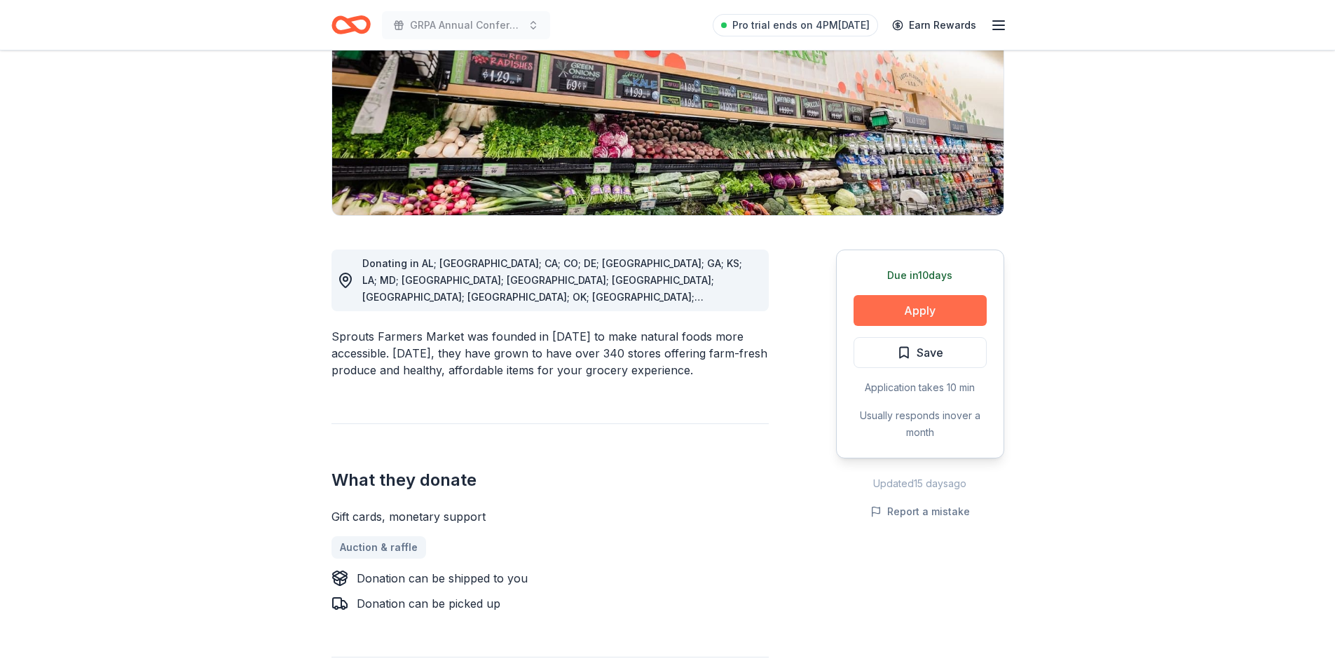
click at [903, 304] on button "Apply" at bounding box center [920, 310] width 133 height 31
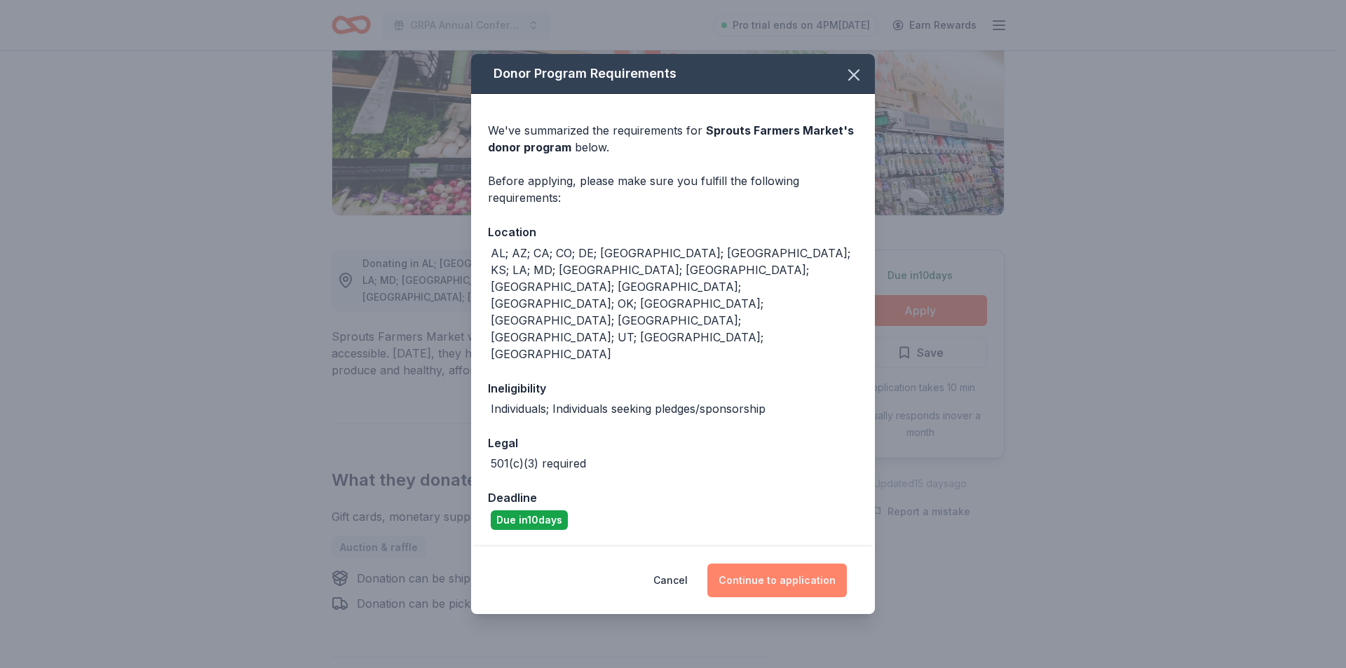
click at [756, 564] on button "Continue to application" at bounding box center [776, 581] width 139 height 34
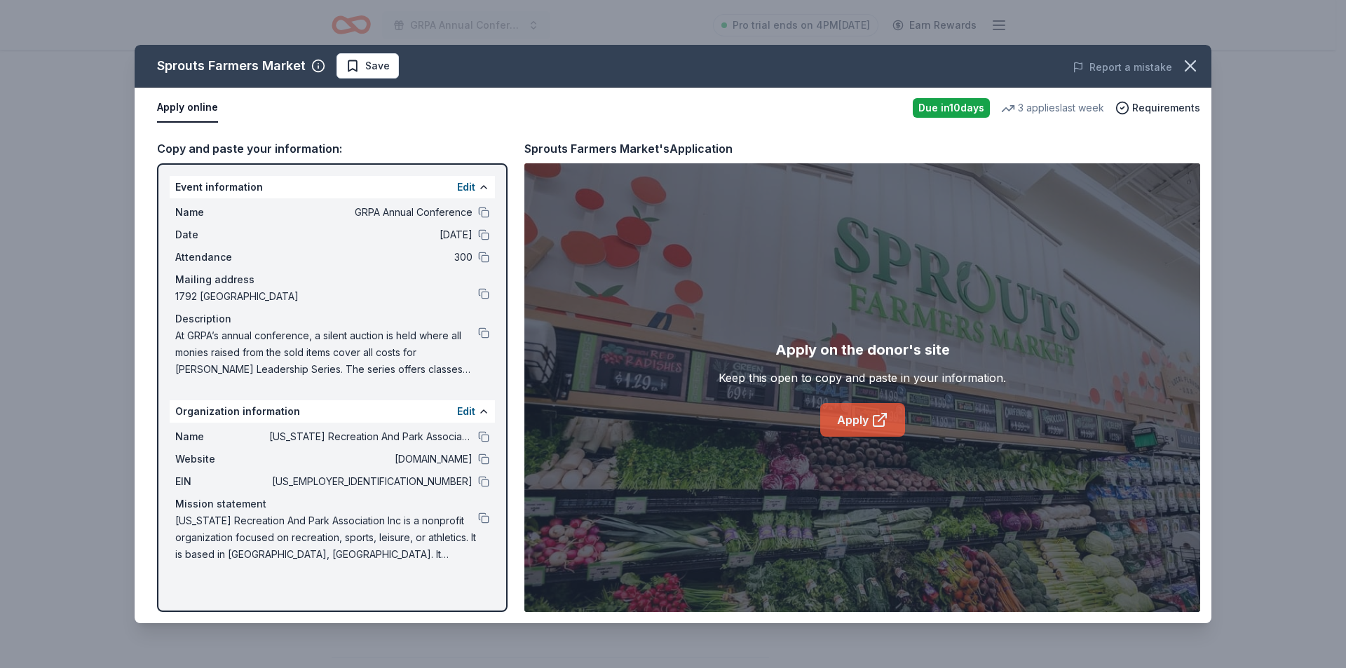
click at [850, 426] on link "Apply" at bounding box center [862, 420] width 85 height 34
click at [480, 461] on button at bounding box center [483, 459] width 11 height 11
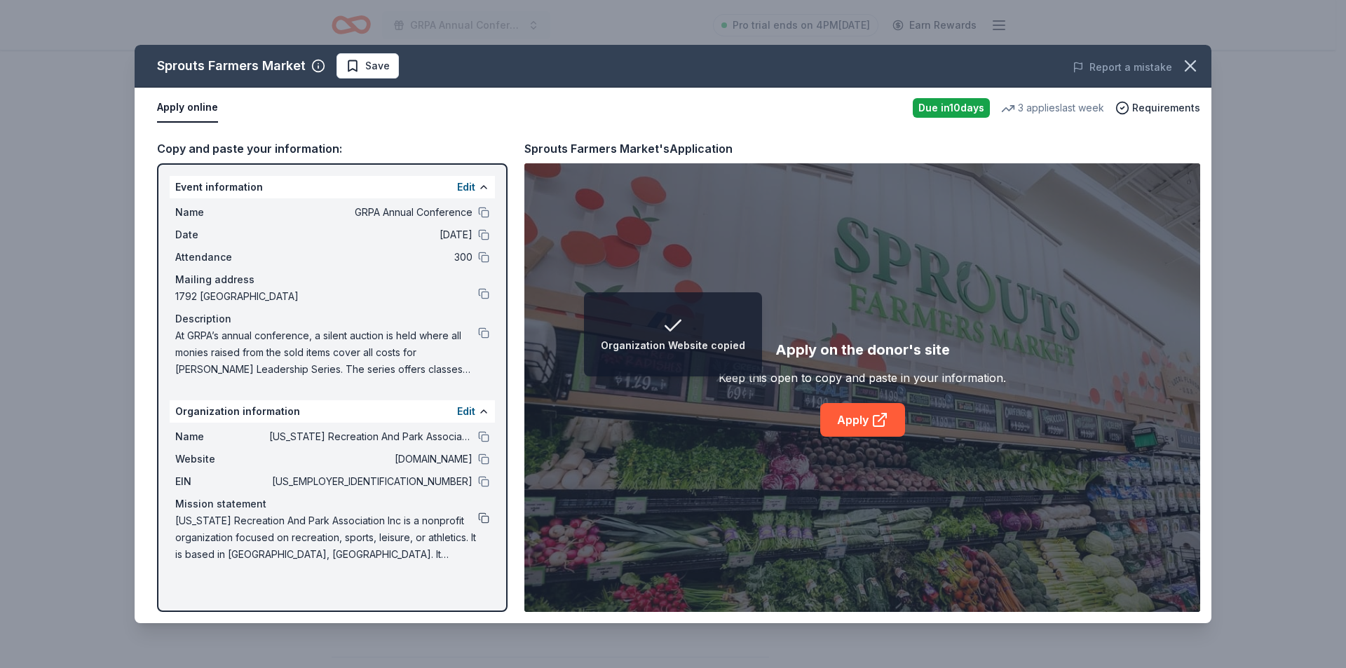
click at [482, 519] on button at bounding box center [483, 517] width 11 height 11
